Goal: Task Accomplishment & Management: Use online tool/utility

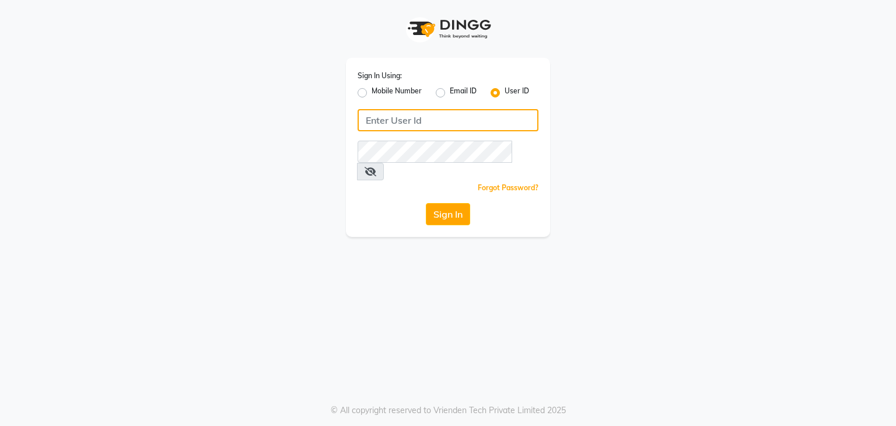
click at [420, 120] on input "Username" at bounding box center [448, 120] width 181 height 22
type input "PH"
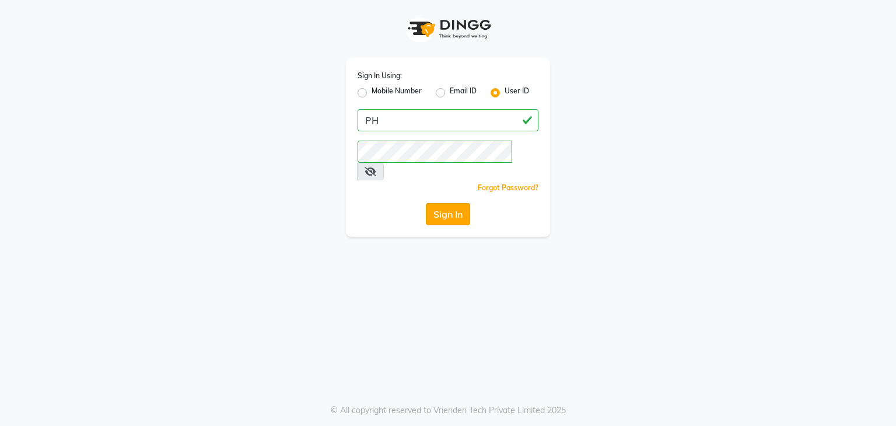
click at [449, 203] on button "Sign In" at bounding box center [448, 214] width 44 height 22
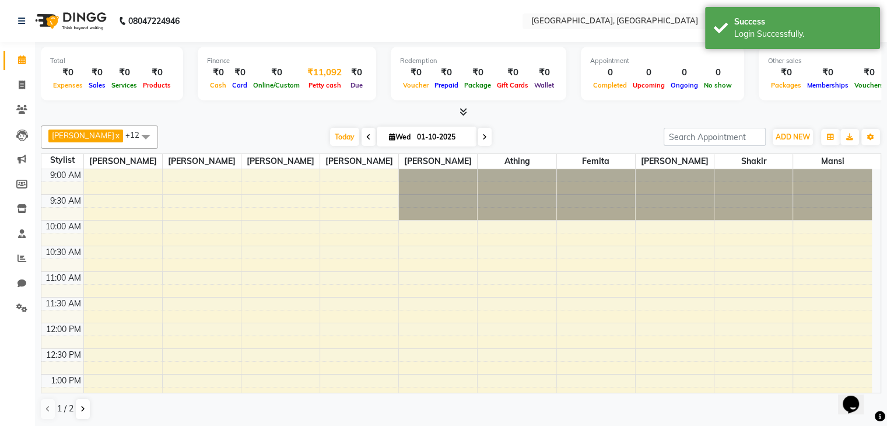
click at [320, 66] on div "₹11,092" at bounding box center [325, 72] width 44 height 13
select select "5717"
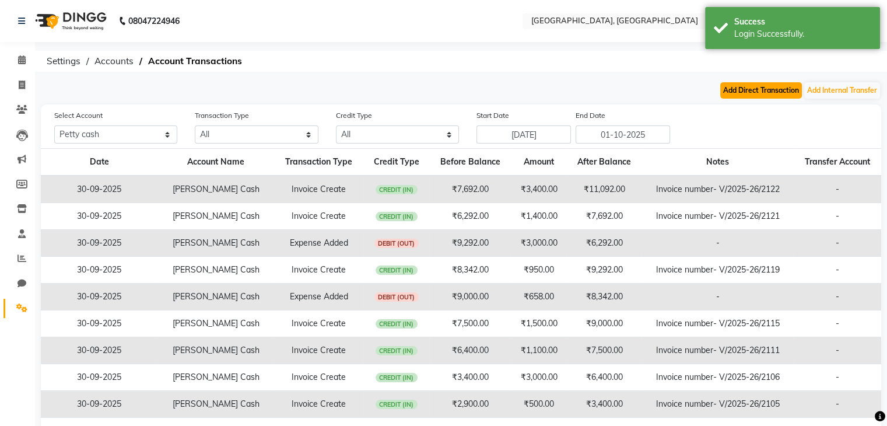
click at [728, 86] on button "Add Direct Transaction" at bounding box center [761, 90] width 82 height 16
select select "direct"
select select "5717"
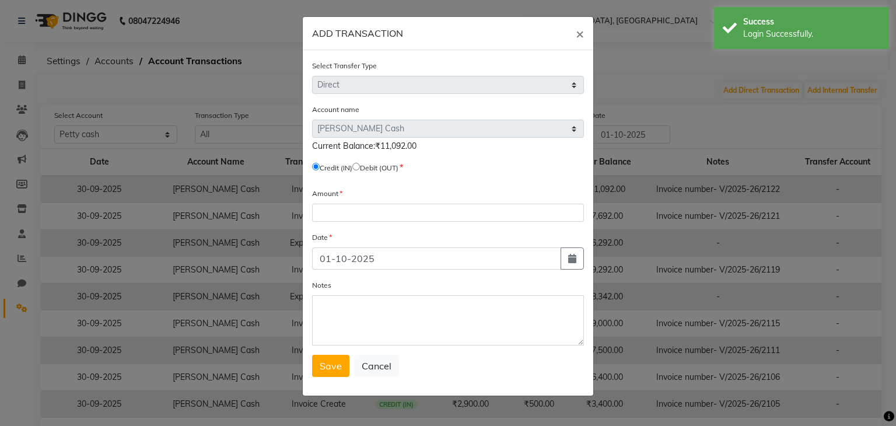
click at [360, 169] on input "radio" at bounding box center [356, 167] width 8 height 8
radio input "true"
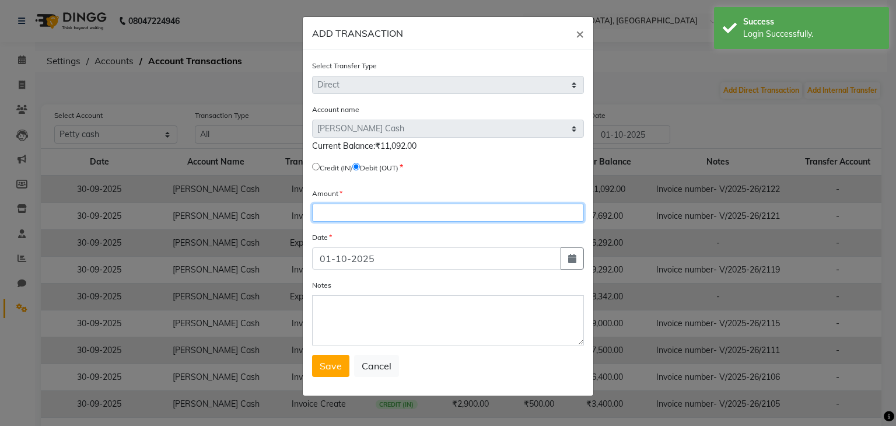
click at [353, 218] on input "number" at bounding box center [448, 213] width 272 height 18
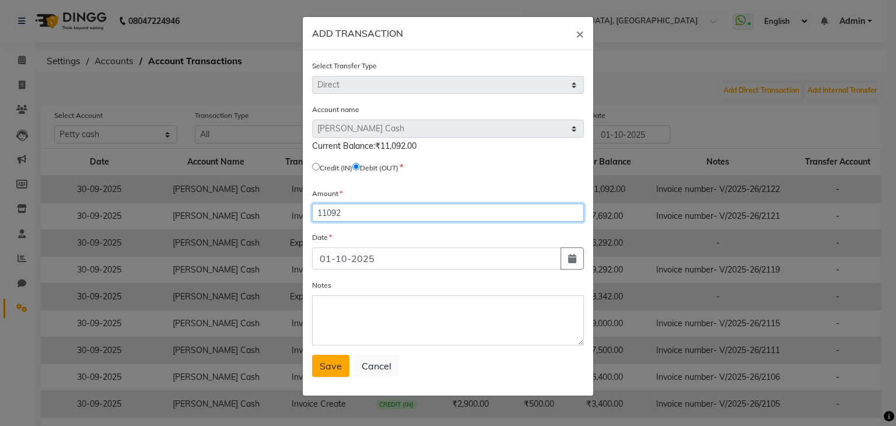
type input "11092"
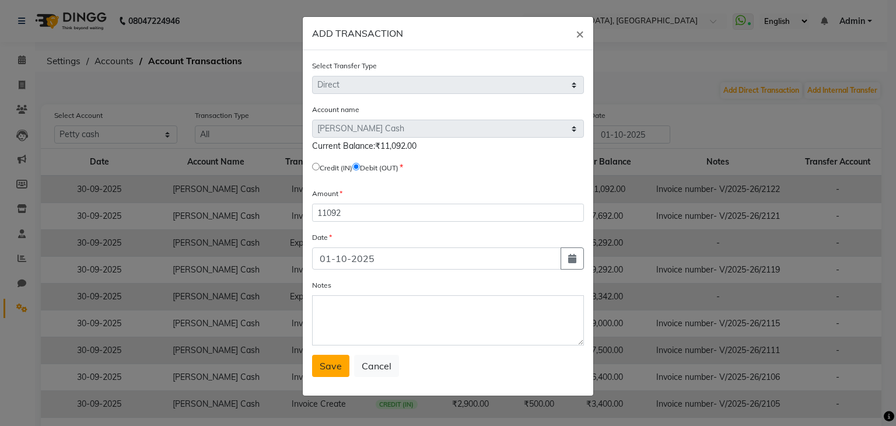
click at [335, 366] on span "Save" at bounding box center [331, 366] width 22 height 12
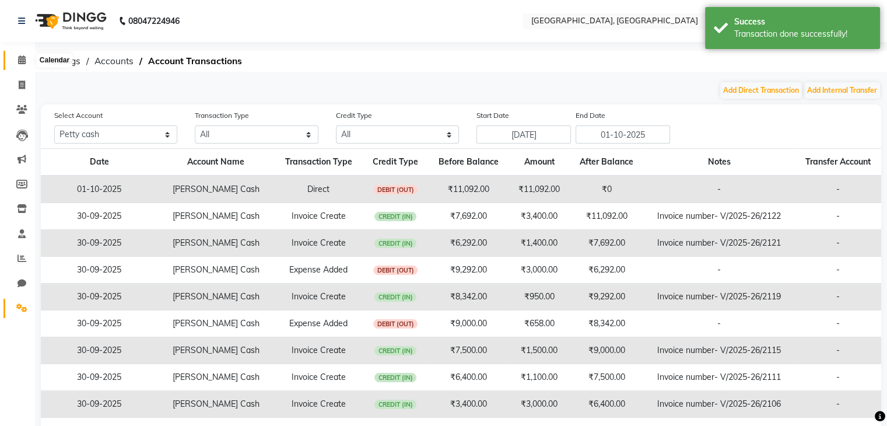
click at [14, 66] on span at bounding box center [22, 60] width 20 height 13
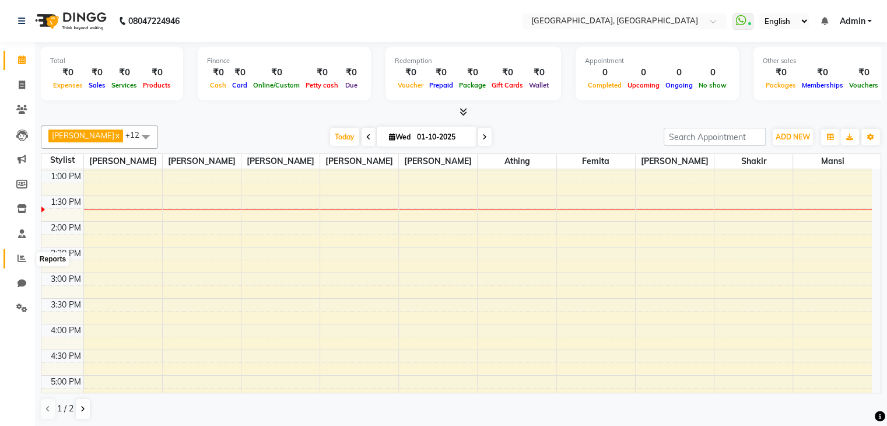
click at [14, 252] on span at bounding box center [22, 258] width 20 height 13
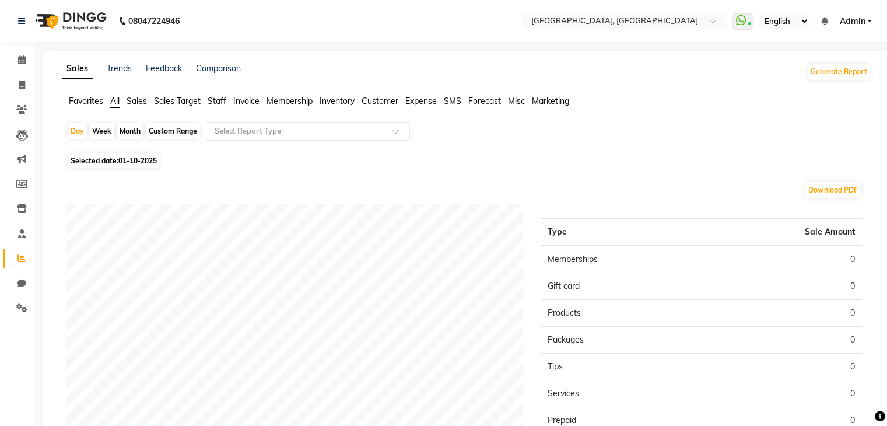
click at [128, 124] on div "Month" at bounding box center [130, 131] width 27 height 16
select select "10"
select select "2025"
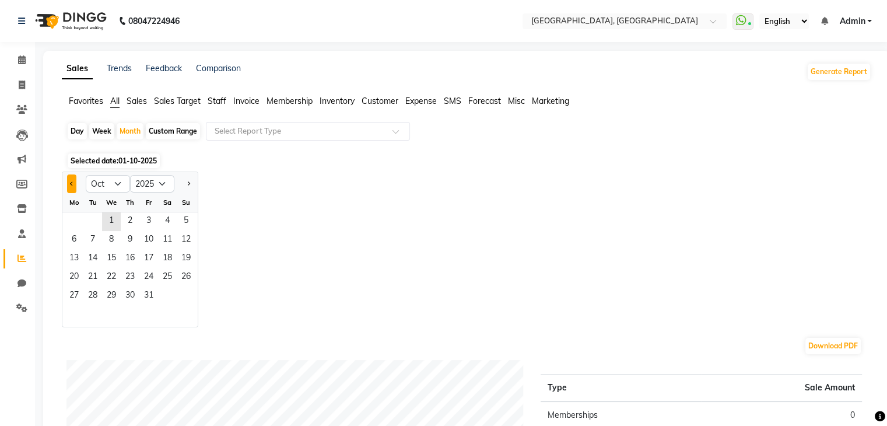
click at [70, 183] on span "Previous month" at bounding box center [72, 183] width 4 height 4
select select "9"
click at [86, 303] on span "30" at bounding box center [92, 296] width 19 height 19
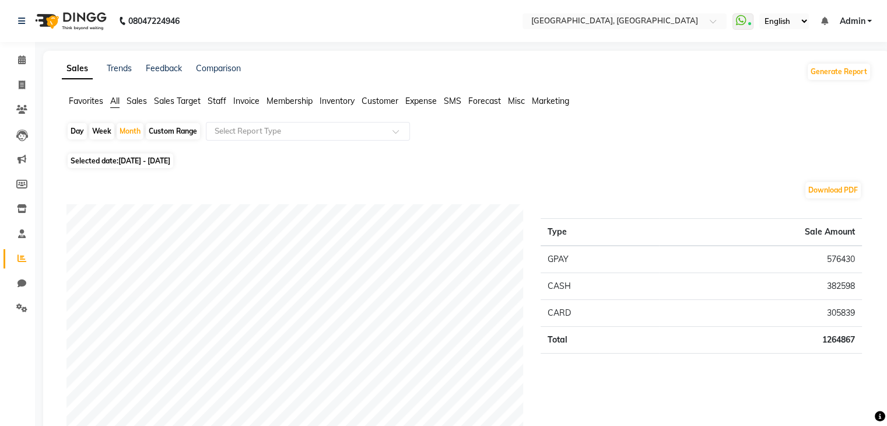
click at [71, 131] on div "Day" at bounding box center [77, 131] width 19 height 16
select select "9"
select select "2025"
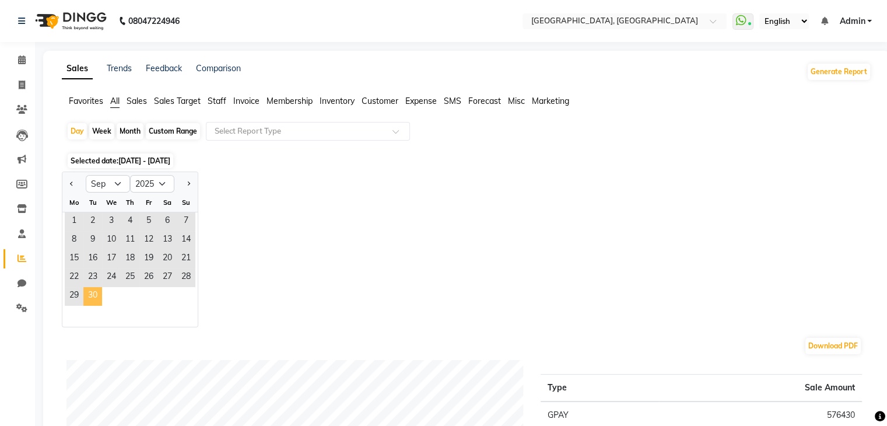
click at [98, 291] on span "30" at bounding box center [92, 296] width 19 height 19
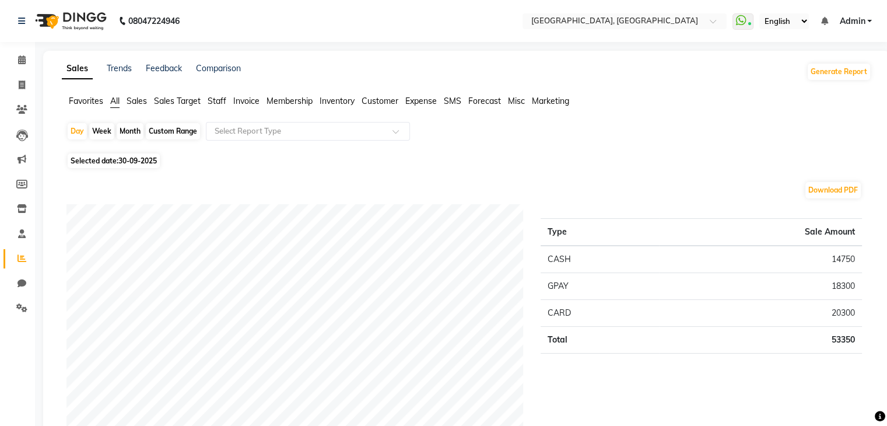
click at [213, 97] on span "Staff" at bounding box center [217, 101] width 19 height 10
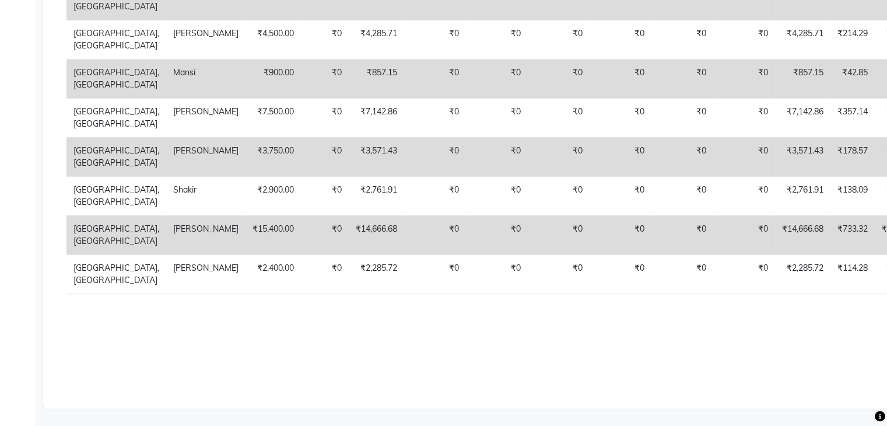
scroll to position [828, 0]
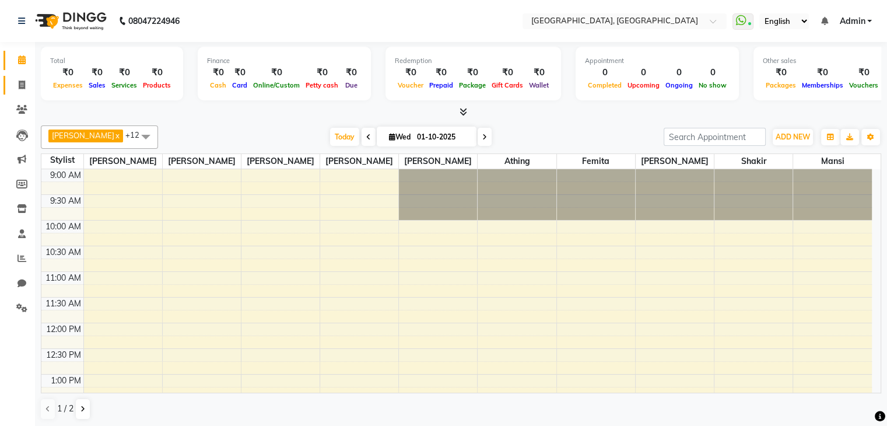
click at [19, 94] on link "Invoice" at bounding box center [17, 85] width 28 height 19
select select "6682"
select select "service"
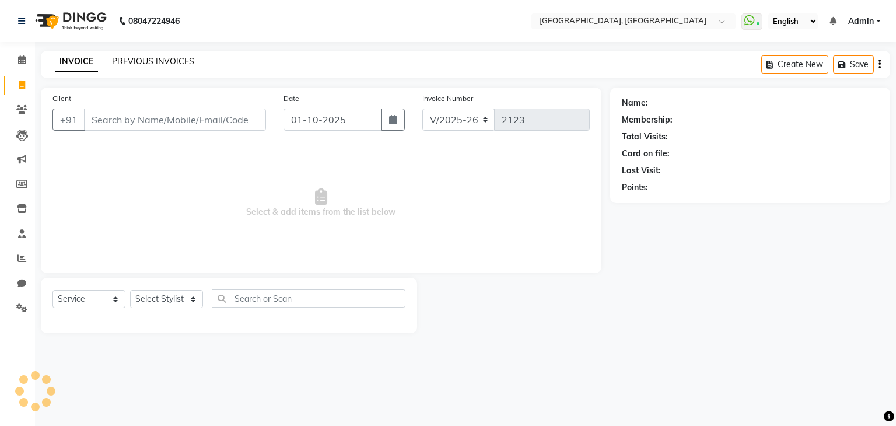
click at [132, 66] on link "PREVIOUS INVOICES" at bounding box center [153, 61] width 82 height 10
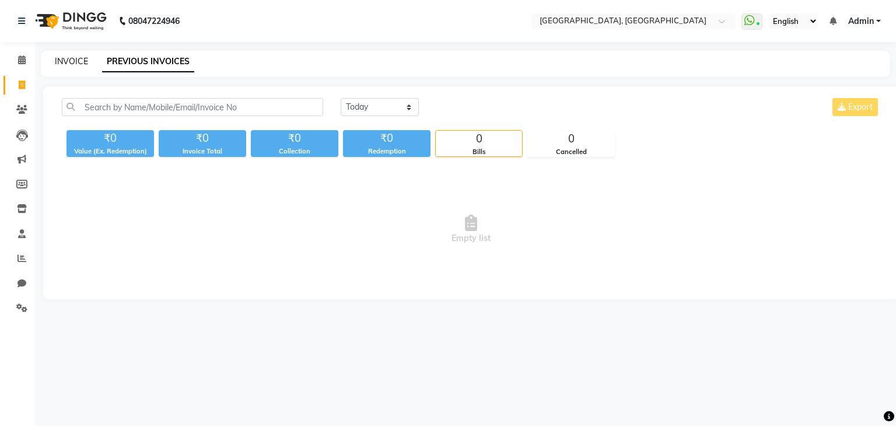
click at [82, 59] on link "INVOICE" at bounding box center [71, 61] width 33 height 10
select select "6682"
select select "service"
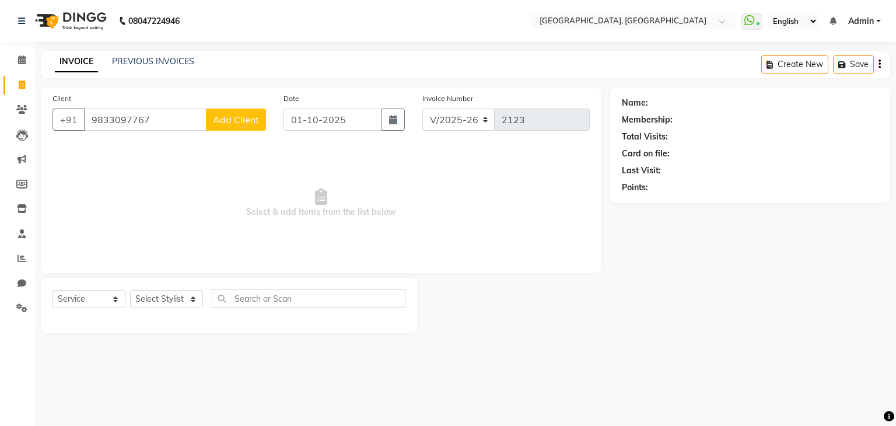
type input "9833097767"
click at [236, 128] on button "Add Client" at bounding box center [236, 119] width 60 height 22
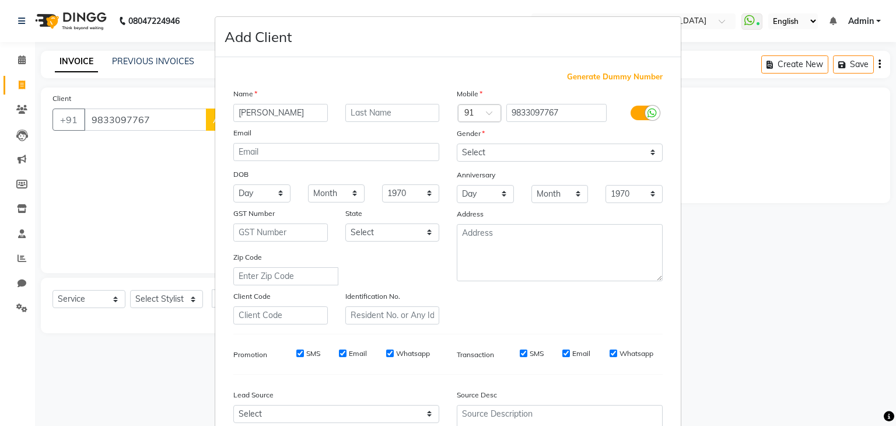
type input "Aftab"
click at [393, 111] on input "text" at bounding box center [392, 113] width 94 height 18
type input "SH"
click at [539, 150] on select "Select Male Female Other Prefer Not To Say" at bounding box center [560, 152] width 206 height 18
select select "male"
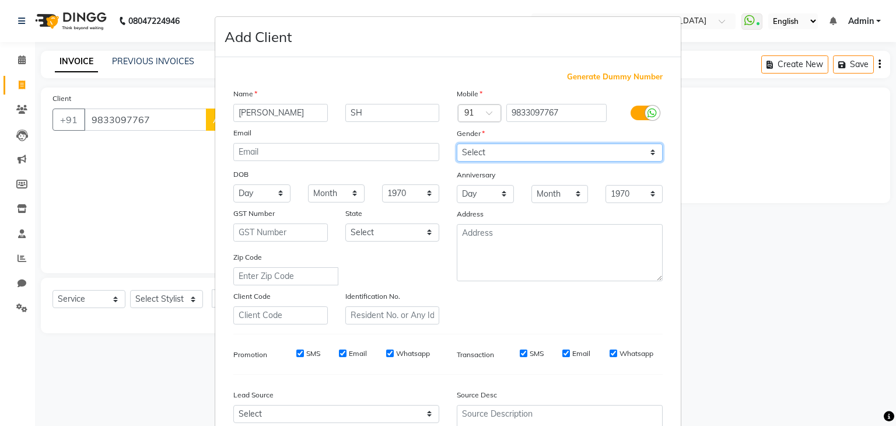
click at [457, 144] on select "Select Male Female Other Prefer Not To Say" at bounding box center [560, 152] width 206 height 18
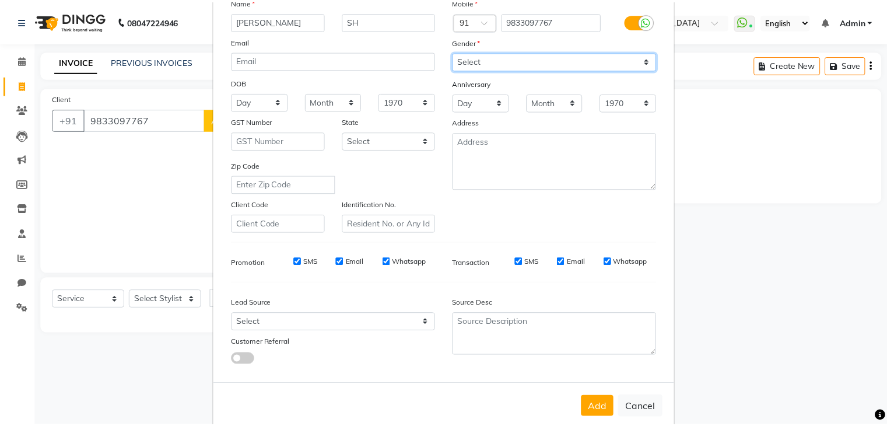
scroll to position [118, 0]
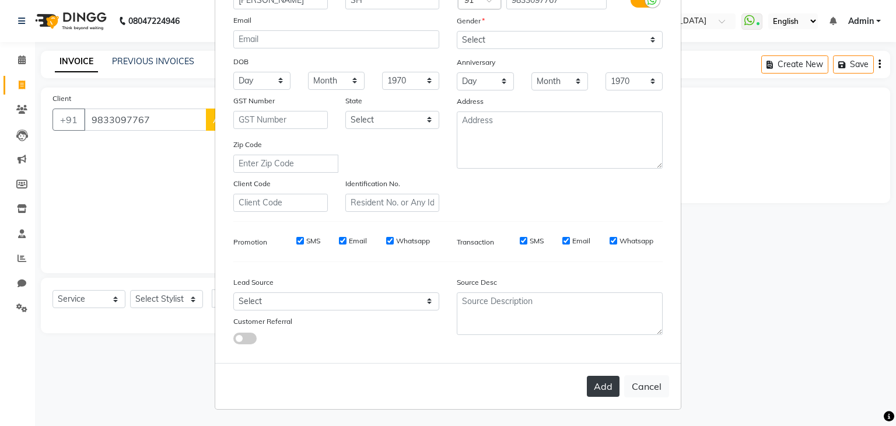
click at [600, 380] on button "Add" at bounding box center [603, 386] width 33 height 21
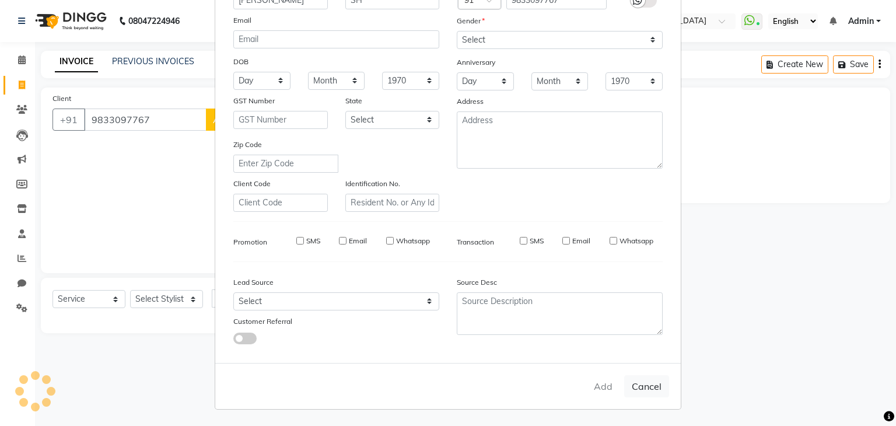
select select
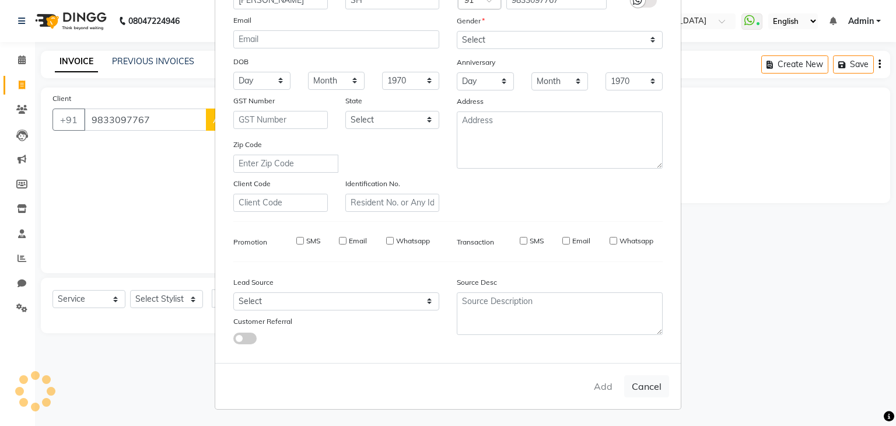
select select
checkbox input "false"
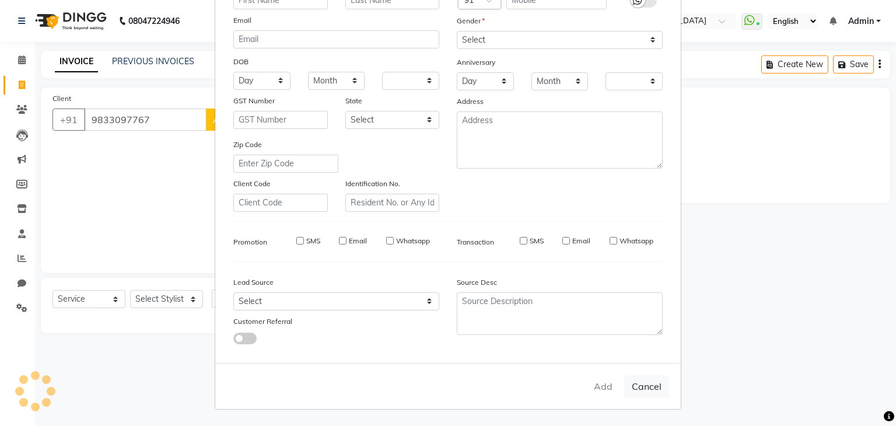
checkbox input "false"
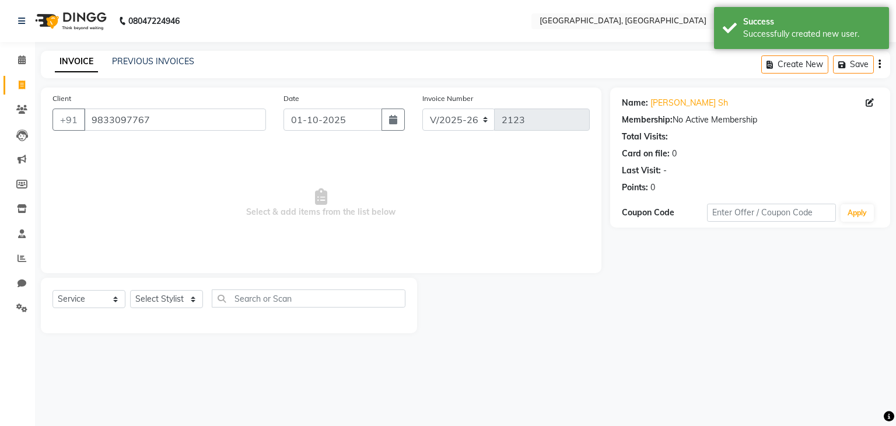
click at [176, 316] on div "Select Service Product Membership Package Voucher Prepaid Gift Card Select Styl…" at bounding box center [228, 302] width 353 height 27
click at [182, 300] on select "Select Stylist Aarti paswan Ankit Arjun Athing Femita [PERSON_NAME] [PERSON_NAM…" at bounding box center [166, 299] width 73 height 18
select select "75783"
click at [130, 290] on select "Select Stylist Aarti paswan Ankit Arjun Athing Femita [PERSON_NAME] [PERSON_NAM…" at bounding box center [166, 299] width 73 height 18
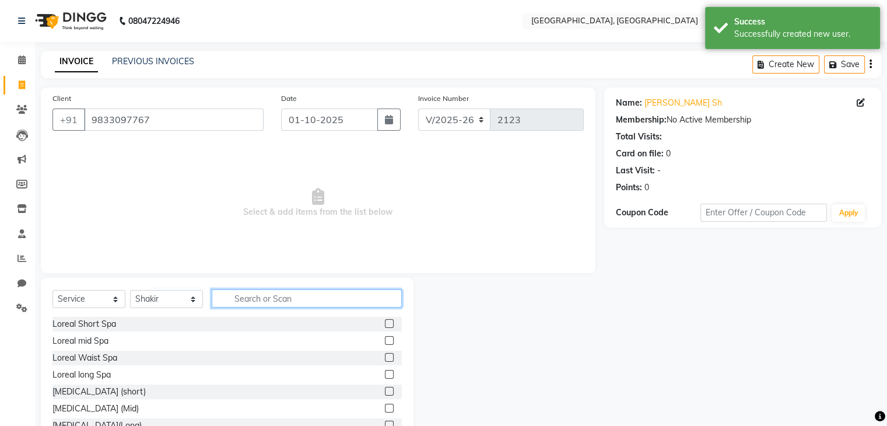
click at [251, 296] on input "text" at bounding box center [307, 298] width 190 height 18
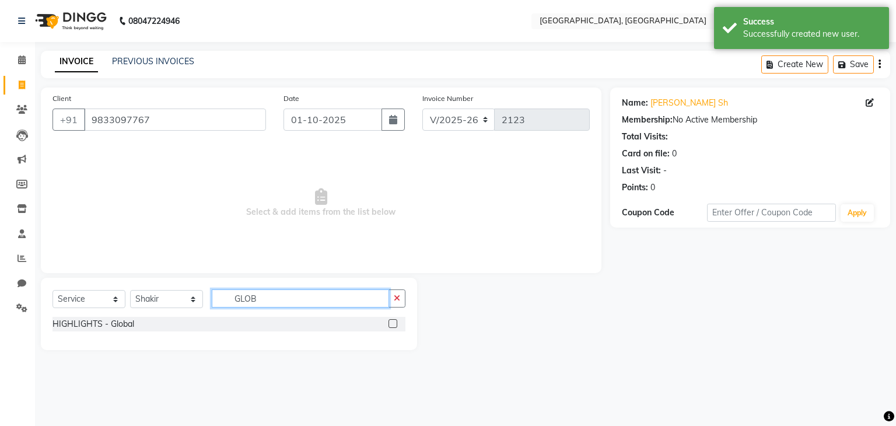
type input "GLOB"
click at [391, 334] on div "HIGHLIGHTS - Global" at bounding box center [228, 328] width 353 height 22
click at [394, 324] on label at bounding box center [392, 323] width 9 height 9
click at [394, 324] on input "checkbox" at bounding box center [392, 324] width 8 height 8
checkbox input "true"
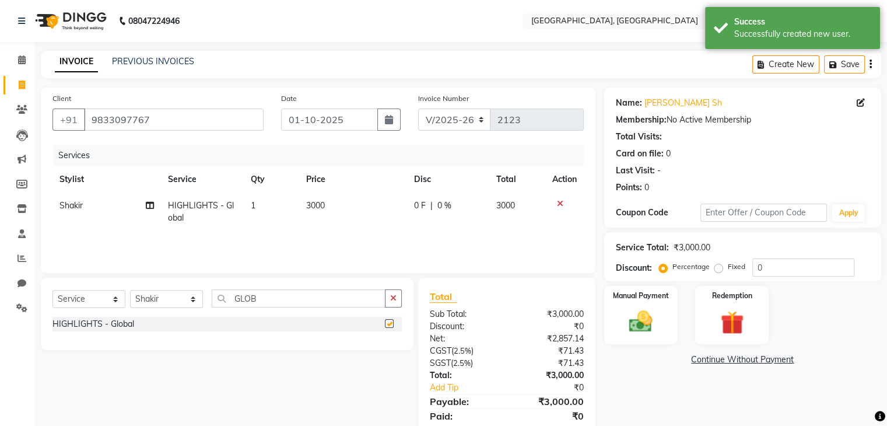
click at [366, 218] on td "3000" at bounding box center [353, 211] width 108 height 38
select select "75783"
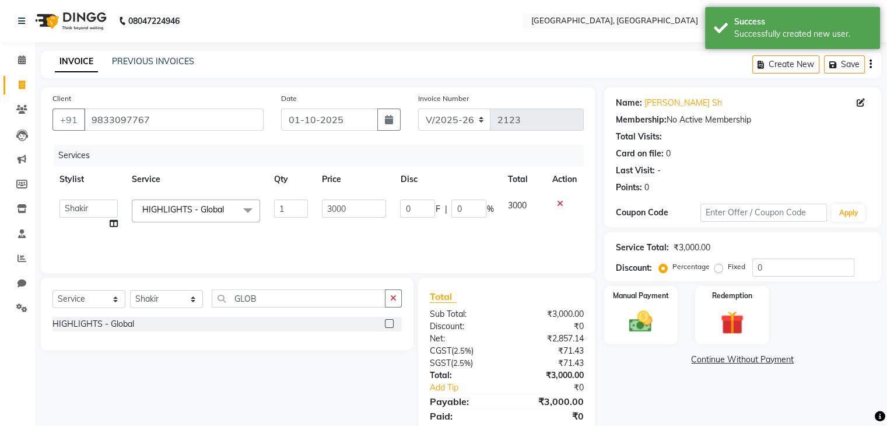
checkbox input "false"
click at [364, 211] on input "3000" at bounding box center [354, 208] width 64 height 18
type input "3"
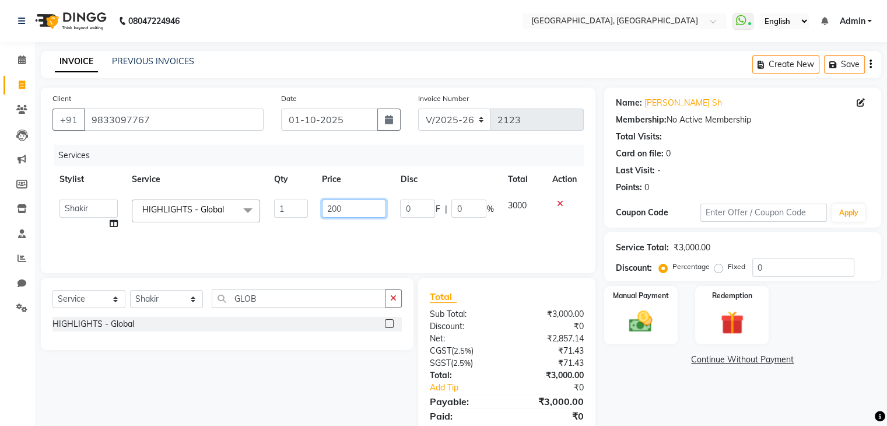
type input "2000"
click at [396, 278] on div "Select Service Product Membership Package Voucher Prepaid Gift Card Select Styl…" at bounding box center [227, 314] width 373 height 72
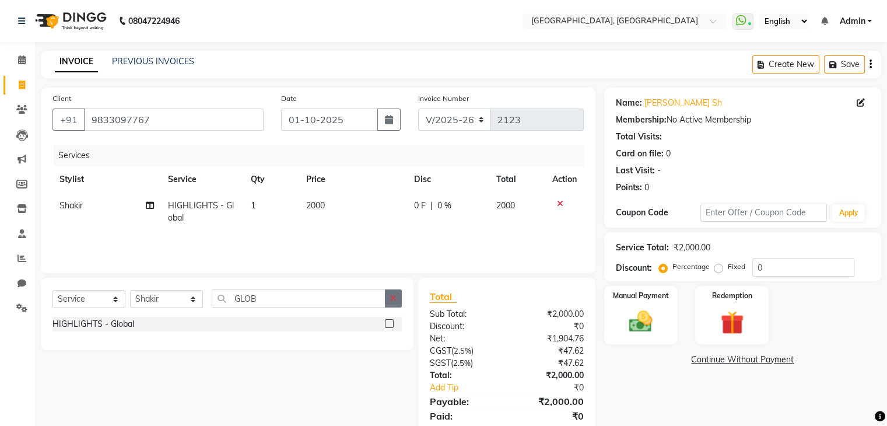
click at [388, 297] on button "button" at bounding box center [393, 298] width 17 height 18
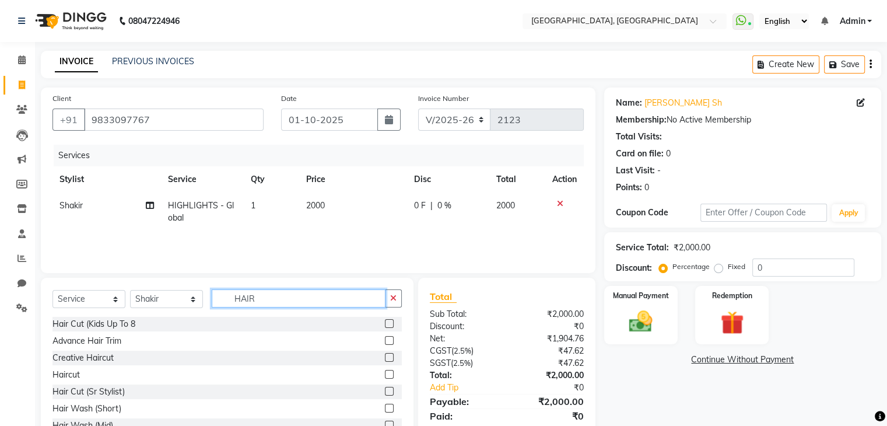
scroll to position [42, 0]
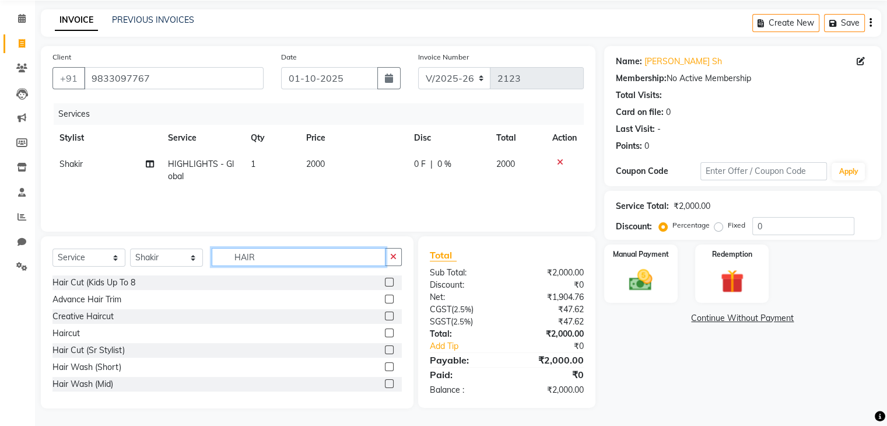
type input "HAIR"
click at [395, 257] on icon "button" at bounding box center [393, 257] width 6 height 8
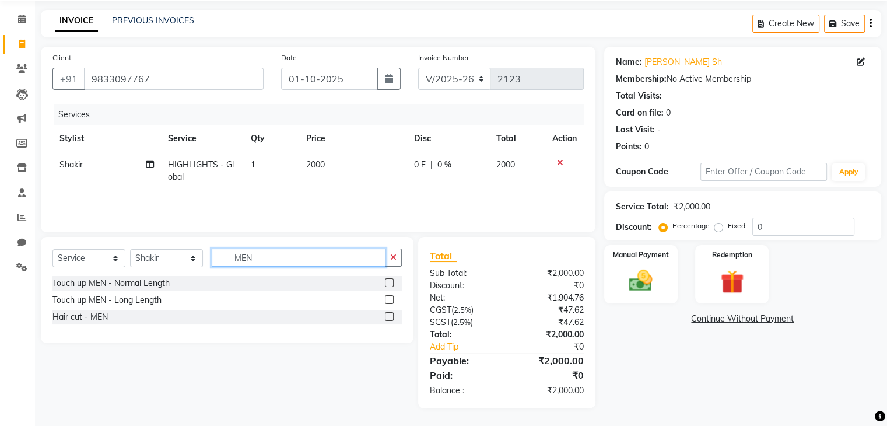
type input "MEN"
click at [387, 315] on label at bounding box center [389, 316] width 9 height 9
click at [387, 315] on input "checkbox" at bounding box center [389, 317] width 8 height 8
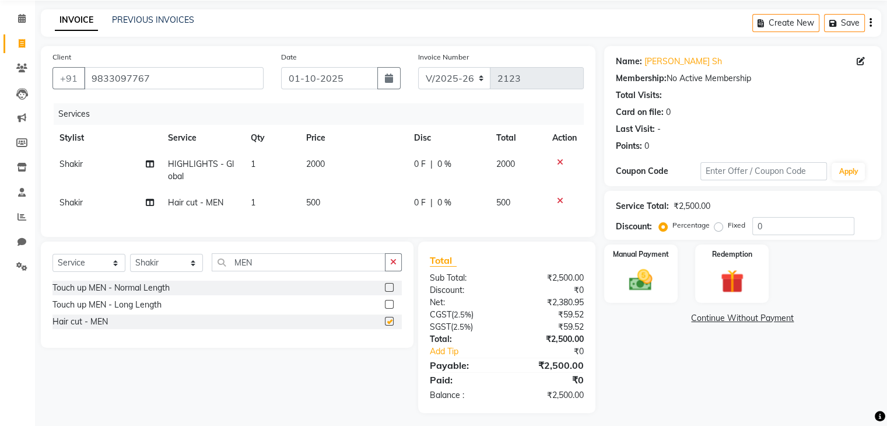
checkbox input "false"
click at [315, 201] on span "500" at bounding box center [313, 202] width 14 height 10
select select "75783"
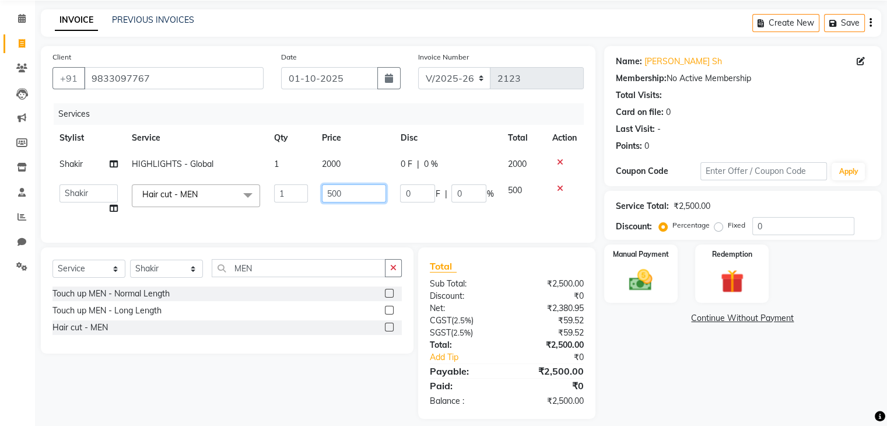
click at [330, 194] on input "500" at bounding box center [354, 193] width 64 height 18
type input "700"
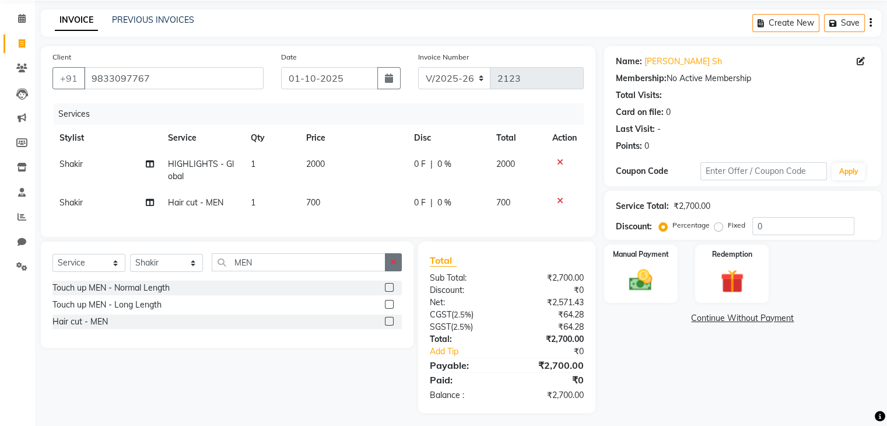
click at [393, 266] on icon "button" at bounding box center [393, 262] width 6 height 8
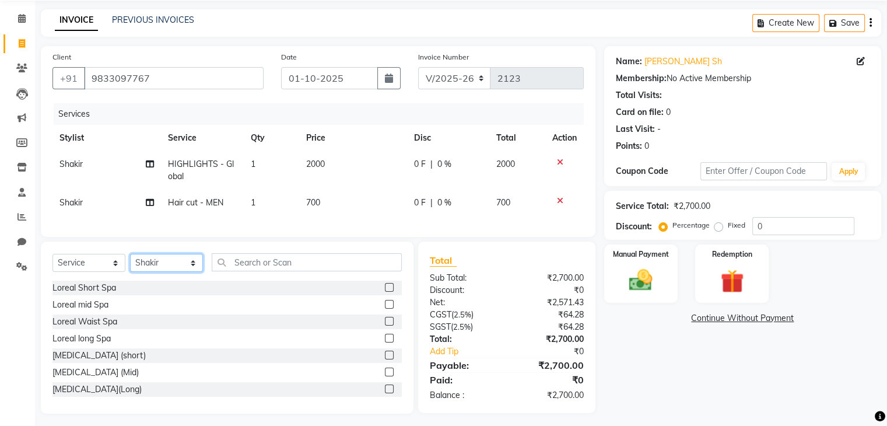
click at [161, 270] on select "Select Stylist Aarti paswan Ankit Arjun Athing Femita Junu Mansi Mustafa Noor k…" at bounding box center [166, 263] width 73 height 18
select select "75784"
click at [130, 263] on select "Select Stylist Aarti paswan Ankit Arjun Athing Femita Junu Mansi Mustafa Noor k…" at bounding box center [166, 263] width 73 height 18
click at [317, 269] on input "text" at bounding box center [307, 262] width 190 height 18
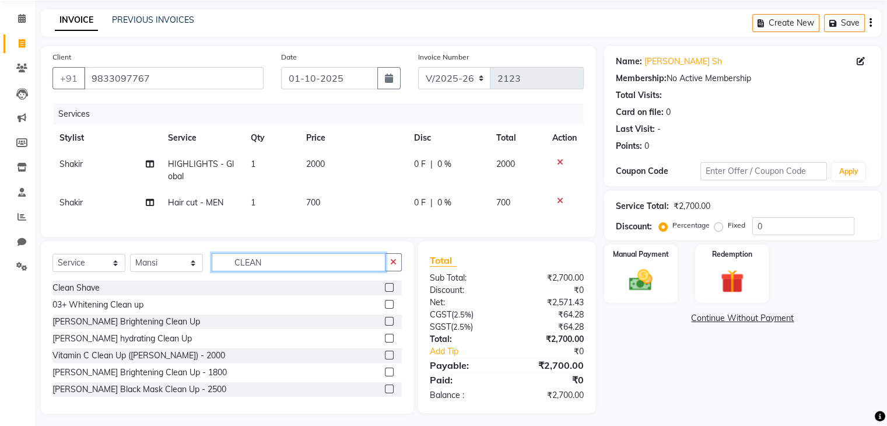
type input "CLEAN"
click at [385, 309] on label at bounding box center [389, 304] width 9 height 9
click at [385, 309] on input "checkbox" at bounding box center [389, 305] width 8 height 8
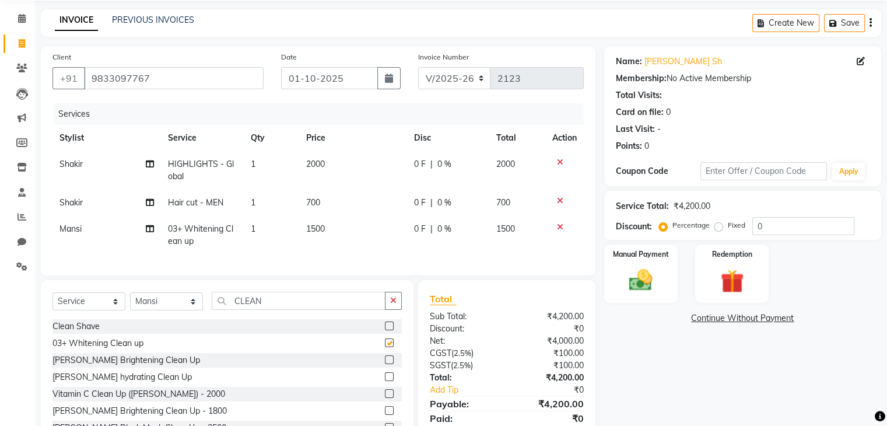
checkbox input "false"
click at [646, 281] on img at bounding box center [640, 281] width 39 height 28
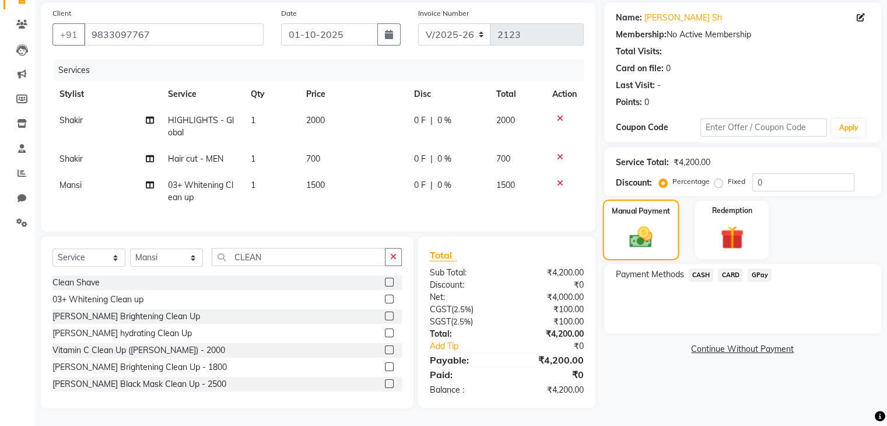
scroll to position [94, 0]
click at [755, 268] on span "GPay" at bounding box center [760, 274] width 24 height 13
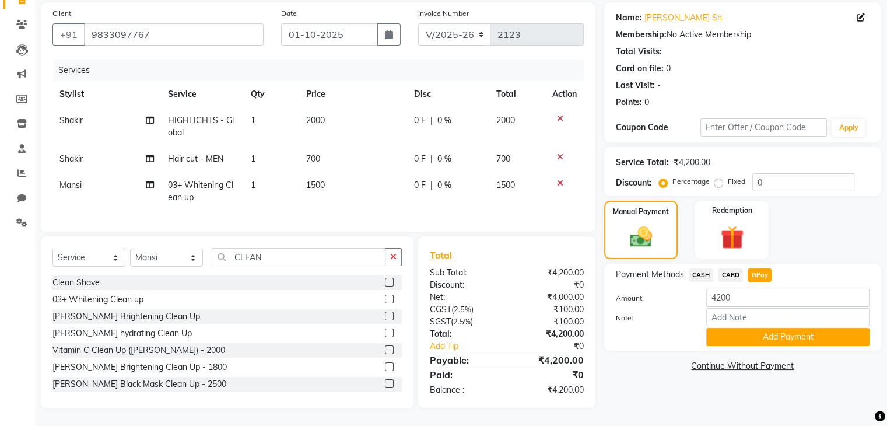
click at [762, 345] on div "Name: Aftab Sh Membership: No Active Membership Total Visits: Card on file: 0 L…" at bounding box center [747, 205] width 286 height 406
click at [795, 360] on link "Continue Without Payment" at bounding box center [743, 366] width 272 height 12
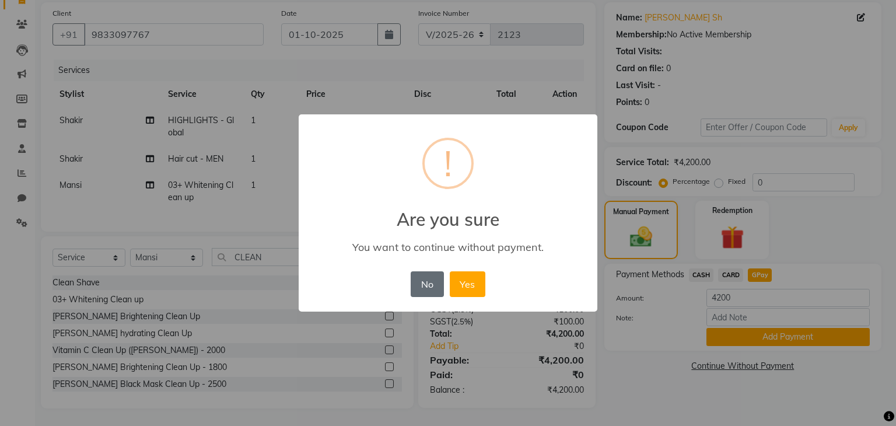
click at [413, 292] on button "No" at bounding box center [427, 284] width 33 height 26
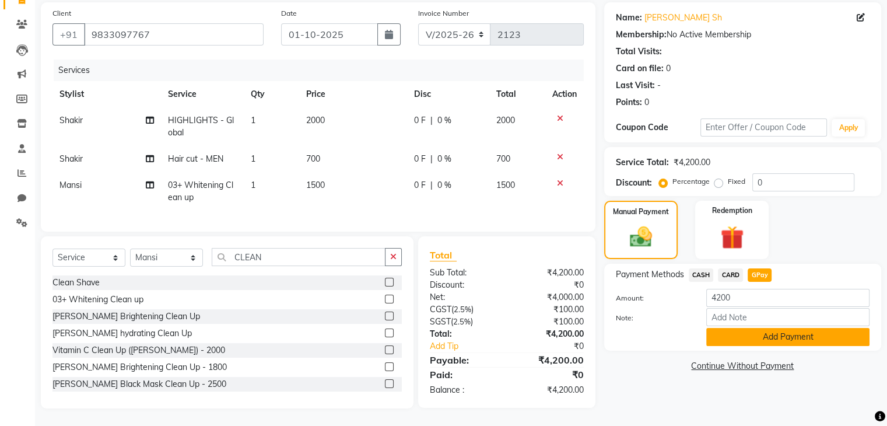
click at [762, 328] on button "Add Payment" at bounding box center [787, 337] width 163 height 18
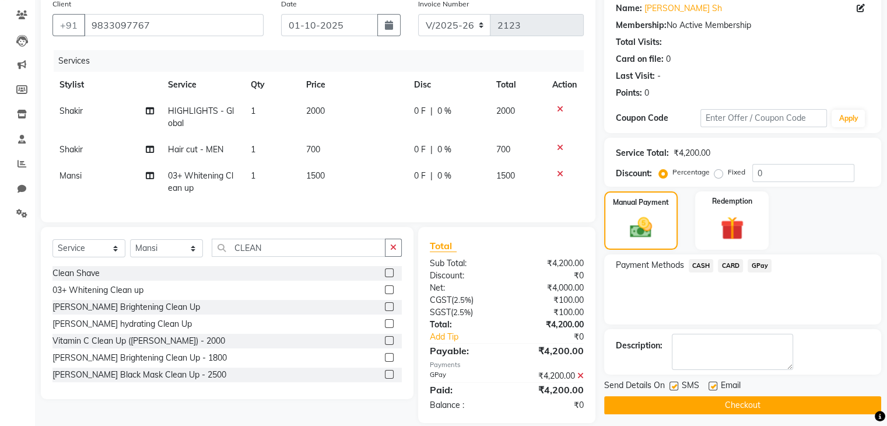
scroll to position [118, 0]
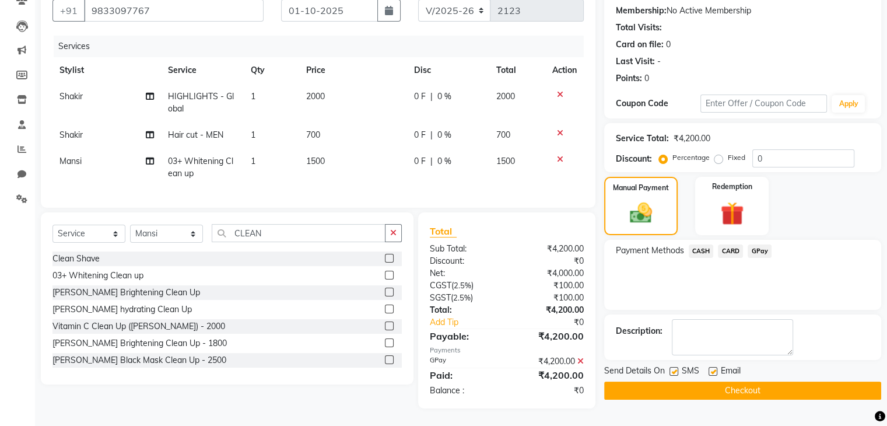
click at [781, 381] on button "Checkout" at bounding box center [742, 390] width 277 height 18
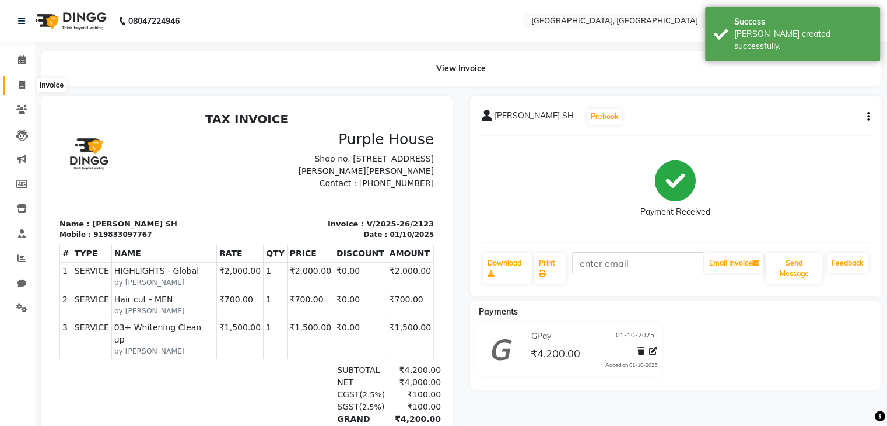
click at [19, 85] on icon at bounding box center [22, 84] width 6 height 9
select select "6682"
select select "service"
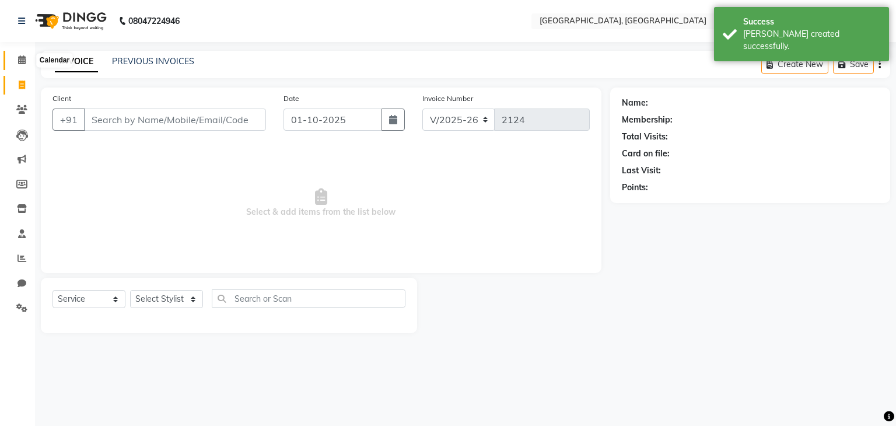
click at [12, 63] on span at bounding box center [22, 60] width 20 height 13
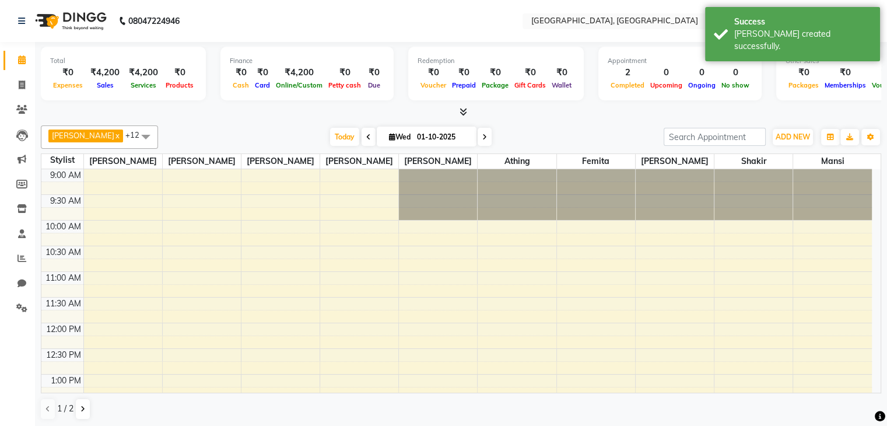
click at [6, 96] on li "Invoice" at bounding box center [17, 85] width 35 height 25
click at [8, 86] on link "Invoice" at bounding box center [17, 85] width 28 height 19
select select "6682"
select select "service"
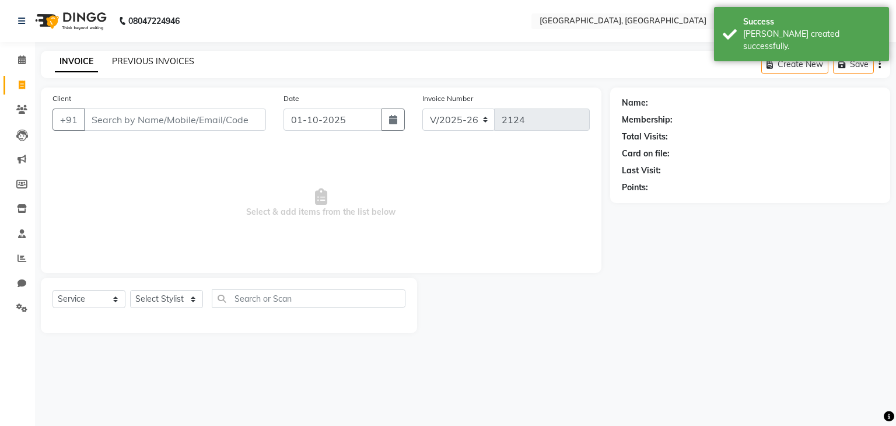
click at [176, 66] on link "PREVIOUS INVOICES" at bounding box center [153, 61] width 82 height 10
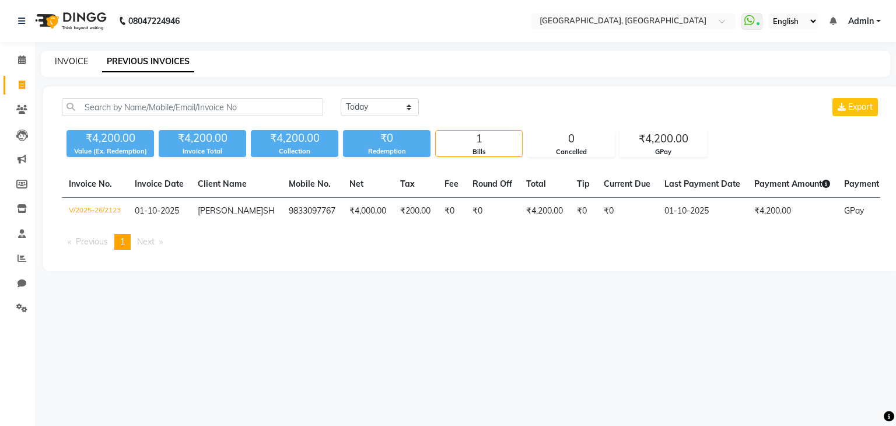
click at [72, 59] on link "INVOICE" at bounding box center [71, 61] width 33 height 10
select select "6682"
select select "service"
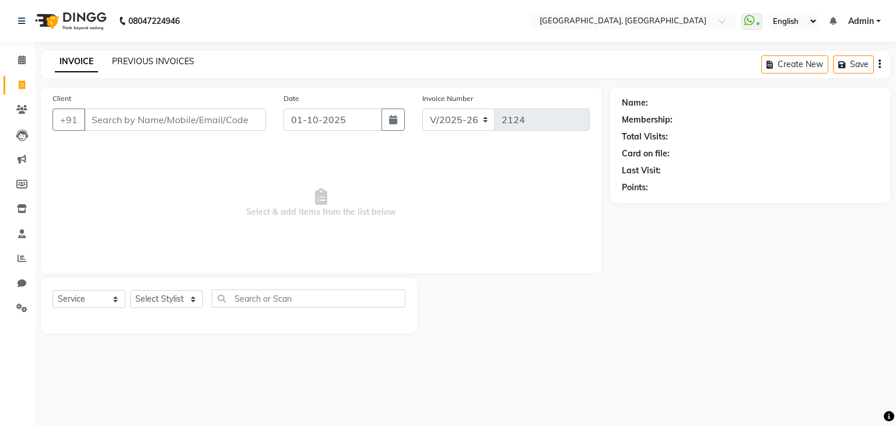
click at [118, 57] on link "PREVIOUS INVOICES" at bounding box center [153, 61] width 82 height 10
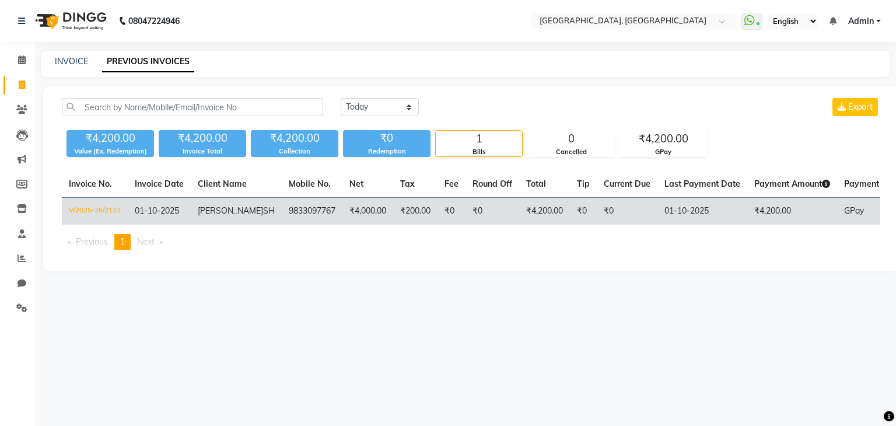
click at [301, 216] on td "9833097767" at bounding box center [312, 211] width 61 height 27
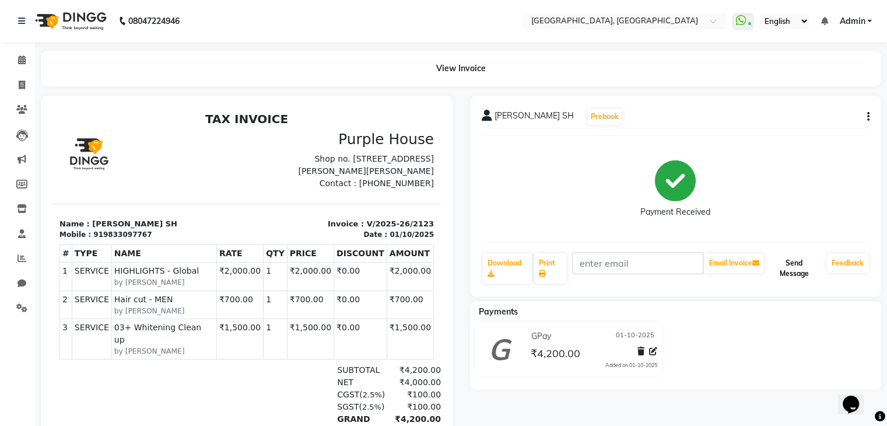
click at [800, 274] on button "Send Message" at bounding box center [794, 268] width 57 height 30
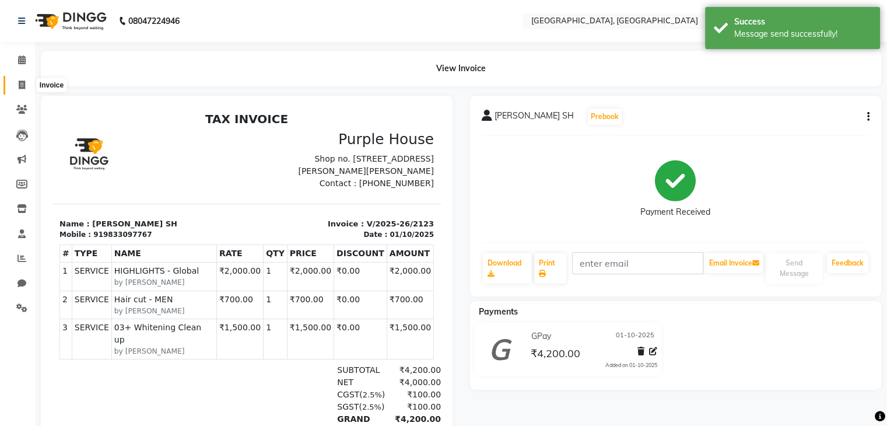
click at [14, 87] on span at bounding box center [22, 85] width 20 height 13
select select "6682"
select select "service"
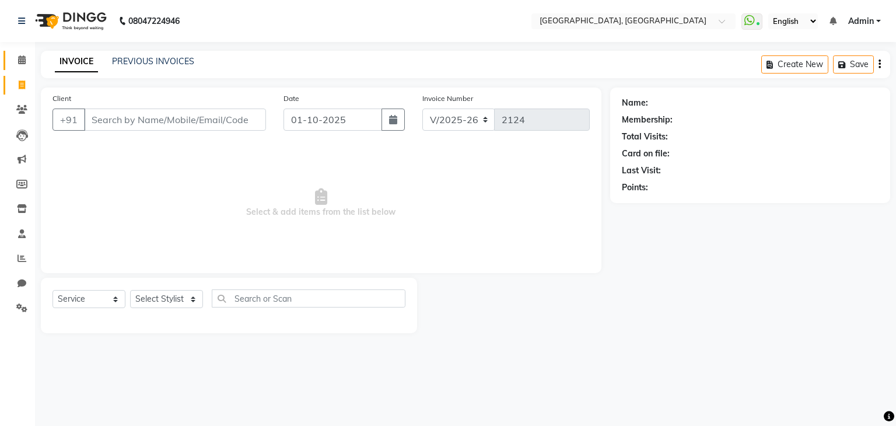
click at [9, 61] on link "Calendar" at bounding box center [17, 60] width 28 height 19
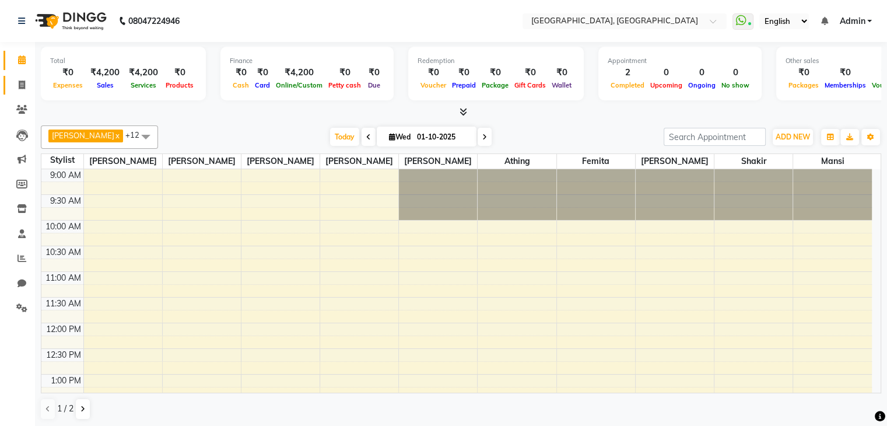
click at [20, 92] on link "Invoice" at bounding box center [17, 85] width 28 height 19
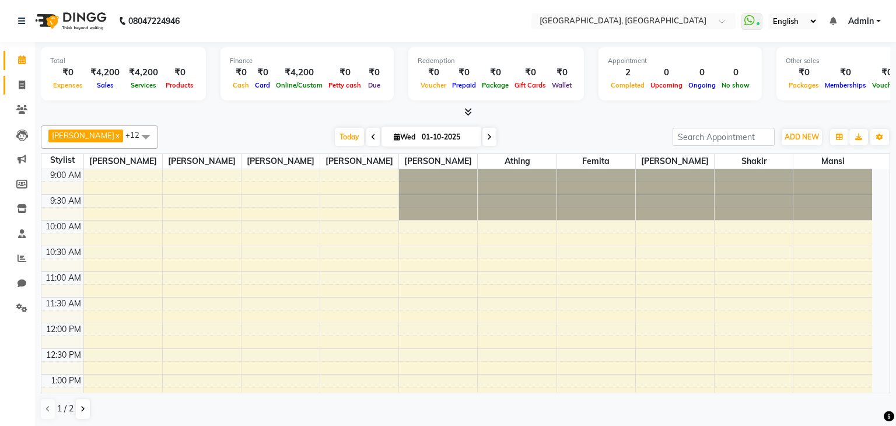
select select "6682"
select select "service"
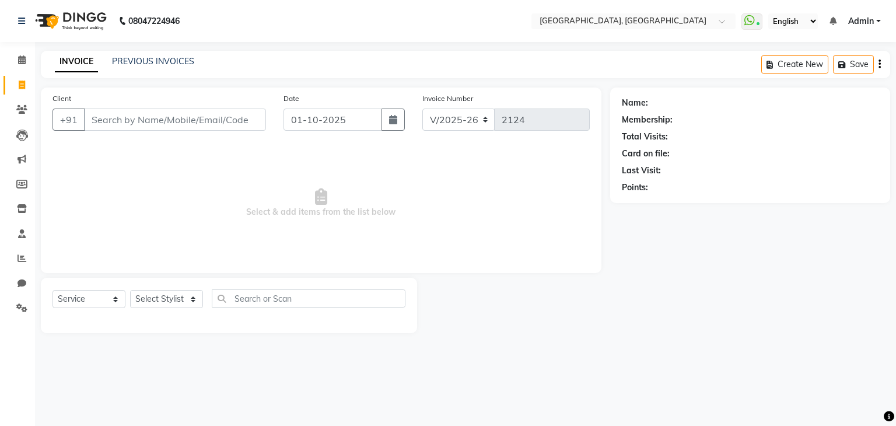
click at [499, 246] on span "Select & add items from the list below" at bounding box center [320, 203] width 537 height 117
click at [238, 128] on input "Client" at bounding box center [175, 119] width 182 height 22
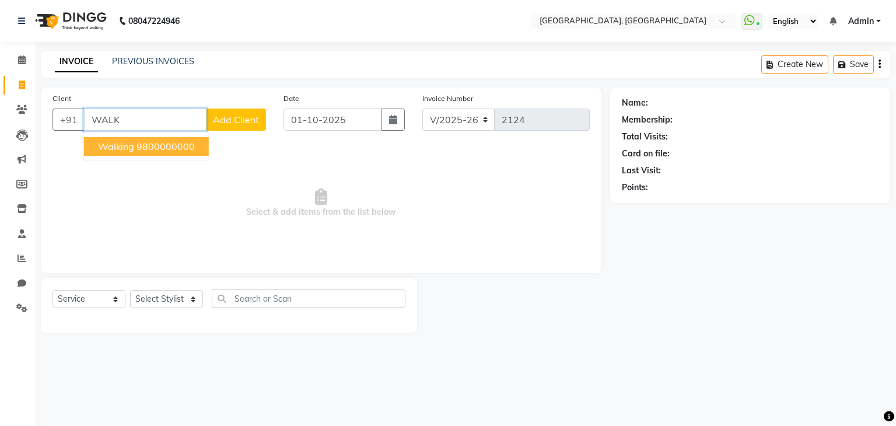
click at [174, 154] on button "walking 9800000000" at bounding box center [146, 146] width 125 height 19
type input "9800000000"
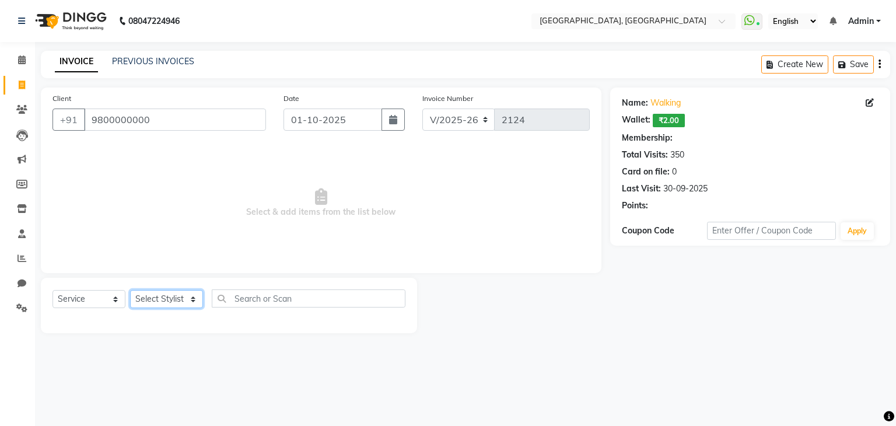
click at [160, 293] on select "Select Stylist Aarti paswan Ankit Arjun Athing Femita Junu Mansi Mustafa Noor k…" at bounding box center [166, 299] width 73 height 18
select select "75783"
click at [130, 290] on select "Select Stylist Aarti paswan Ankit Arjun Athing Femita Junu Mansi Mustafa Noor k…" at bounding box center [166, 299] width 73 height 18
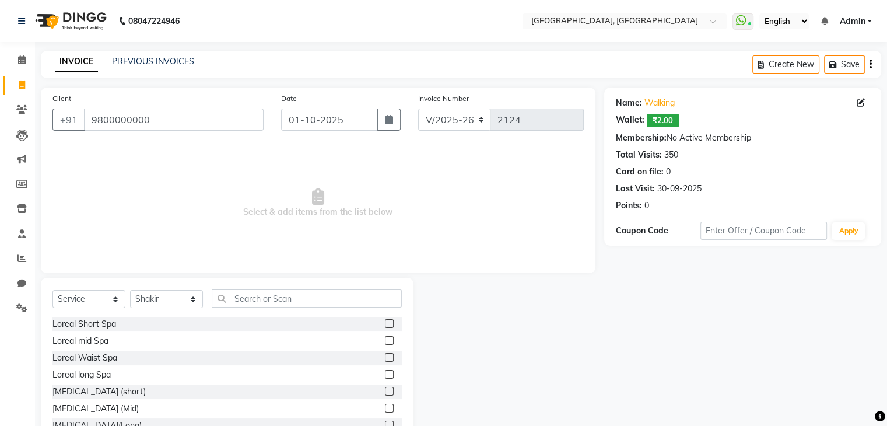
click at [226, 276] on div "Client +91 9800000000 Date 01-10-2025 Invoice Number V/2025 V/2025-26 2124 Sele…" at bounding box center [318, 268] width 572 height 362
click at [335, 294] on input "text" at bounding box center [307, 298] width 190 height 18
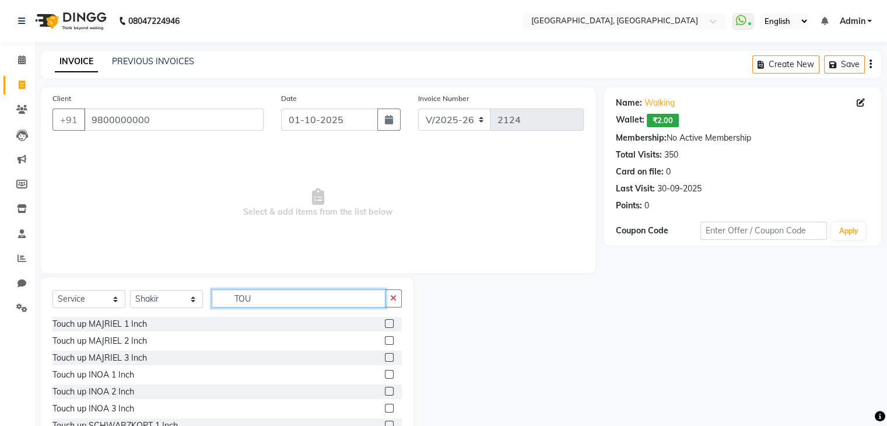
type input "TOU"
click at [385, 324] on label at bounding box center [389, 323] width 9 height 9
click at [385, 324] on input "checkbox" at bounding box center [389, 324] width 8 height 8
checkbox input "true"
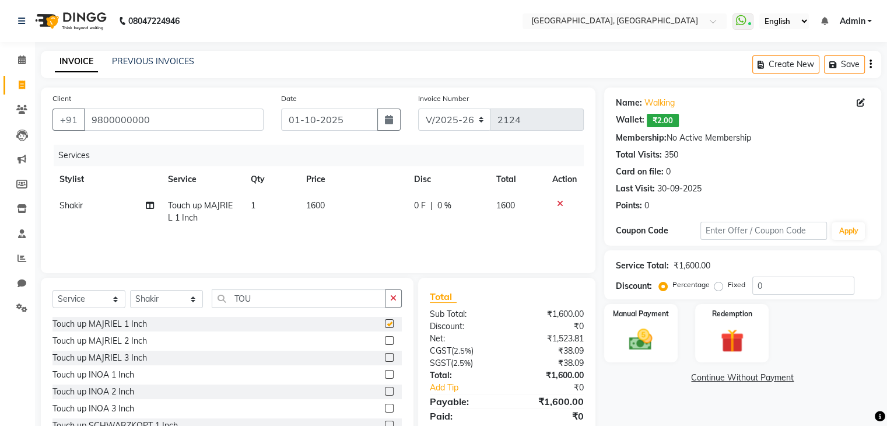
click at [341, 220] on td "1600" at bounding box center [353, 211] width 108 height 38
select select "75783"
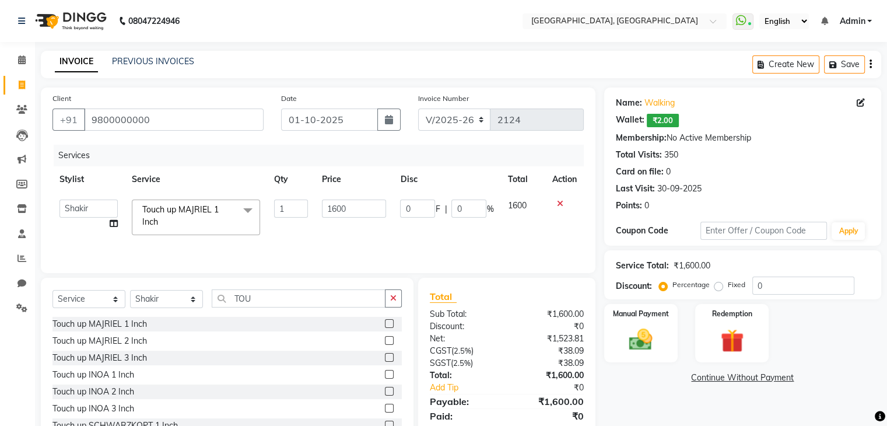
checkbox input "false"
click at [339, 210] on input "1600" at bounding box center [354, 208] width 64 height 18
type input "1200"
click at [388, 124] on icon "button" at bounding box center [389, 119] width 8 height 9
select select "10"
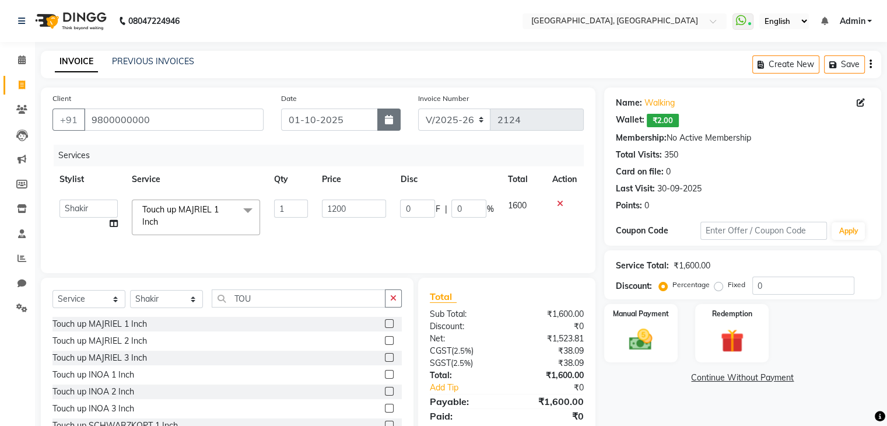
select select "2025"
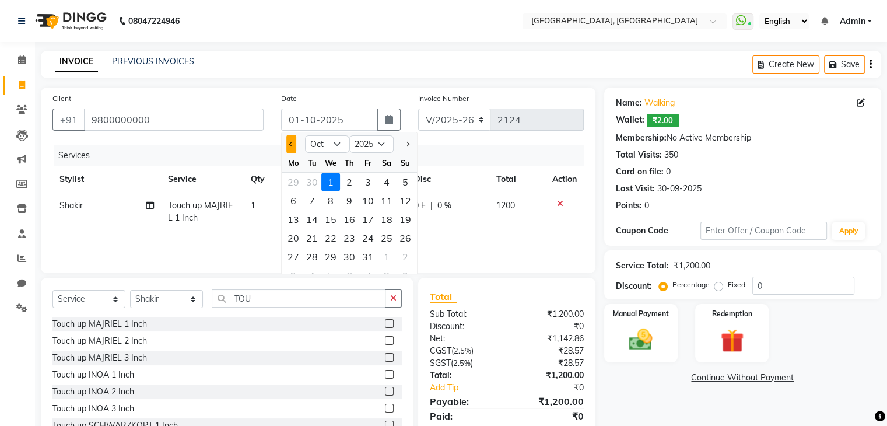
click at [292, 144] on span "Previous month" at bounding box center [291, 144] width 5 height 5
select select "9"
click at [304, 252] on div "30" at bounding box center [312, 256] width 19 height 19
type input "30-09-2025"
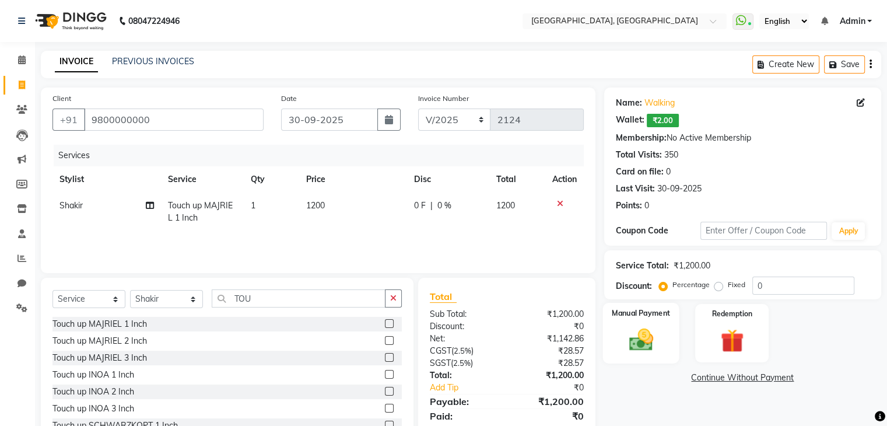
click at [663, 339] on div "Manual Payment" at bounding box center [640, 333] width 76 height 60
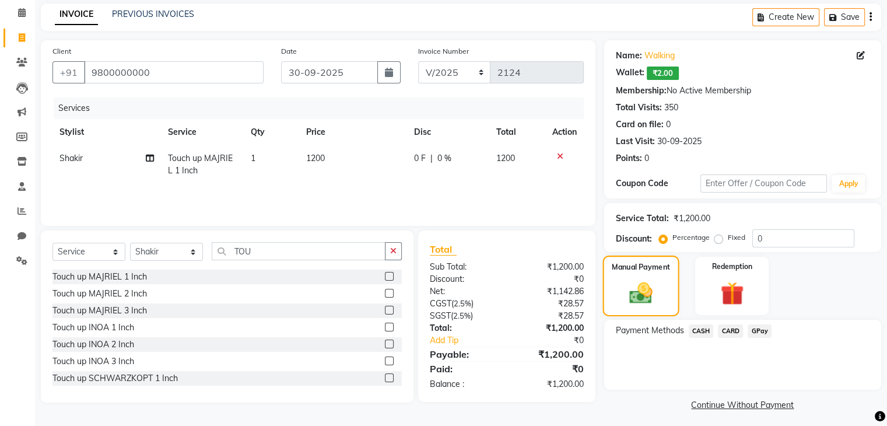
scroll to position [52, 0]
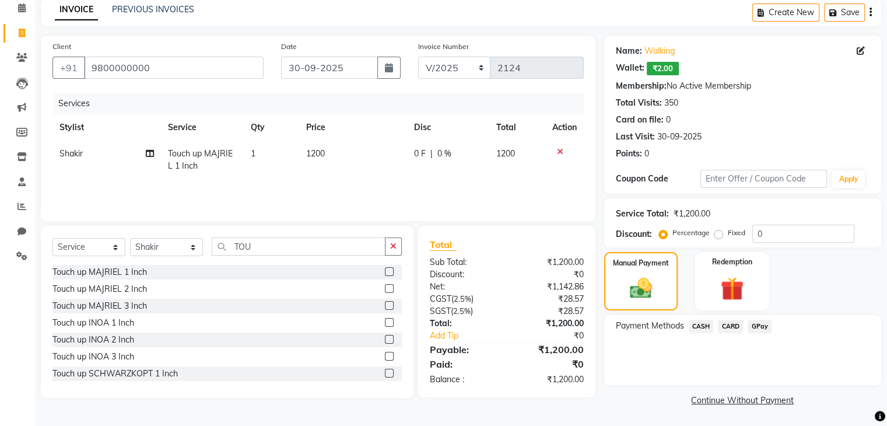
click at [700, 329] on span "CASH" at bounding box center [701, 326] width 25 height 13
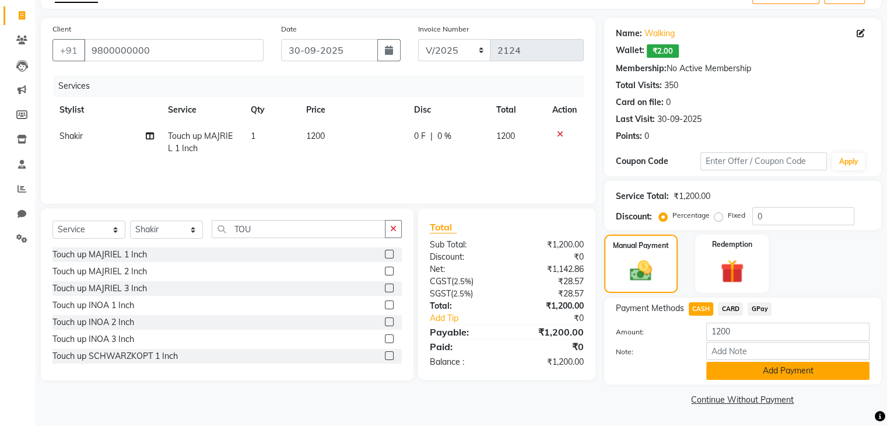
click at [765, 377] on button "Add Payment" at bounding box center [787, 371] width 163 height 18
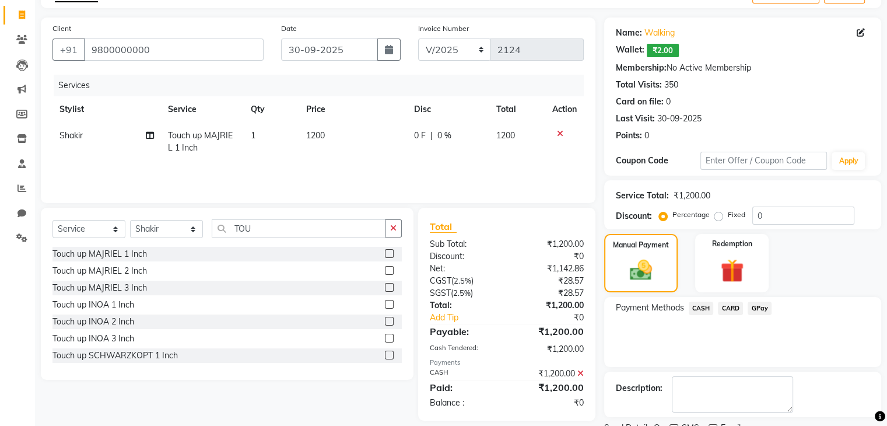
scroll to position [117, 0]
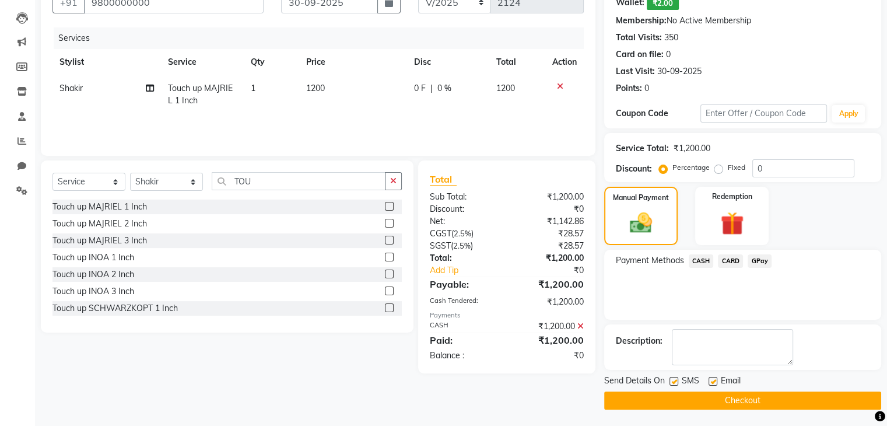
click at [775, 391] on button "Checkout" at bounding box center [742, 400] width 277 height 18
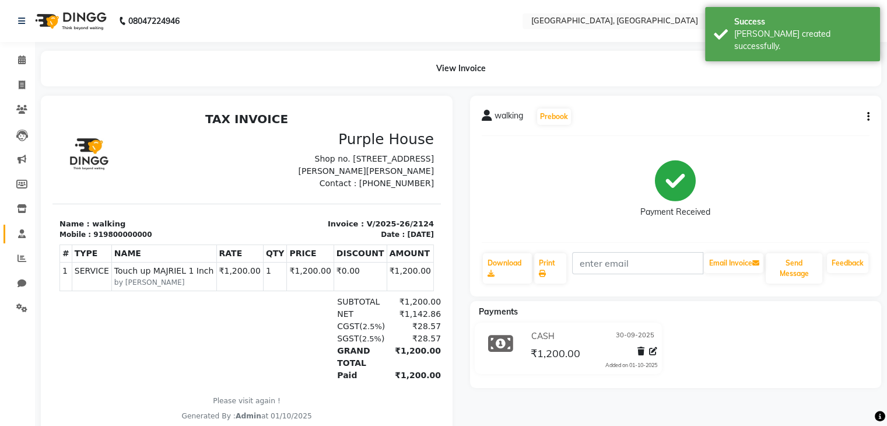
click at [16, 240] on link "Staff" at bounding box center [17, 234] width 28 height 19
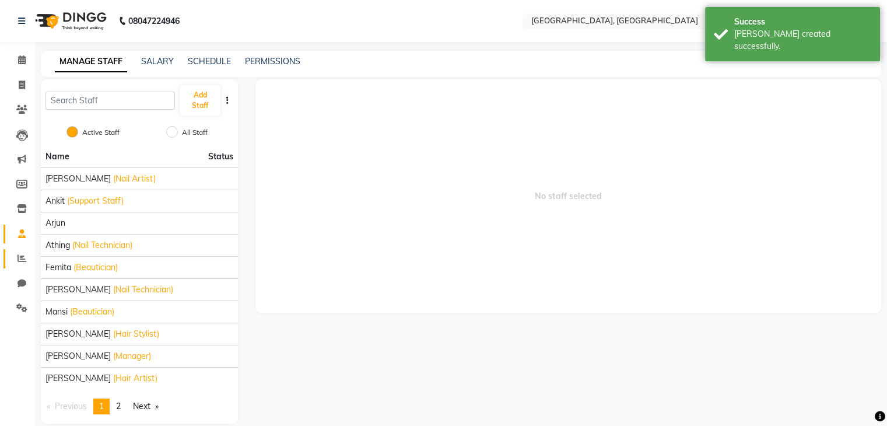
click at [24, 257] on icon at bounding box center [21, 258] width 9 height 9
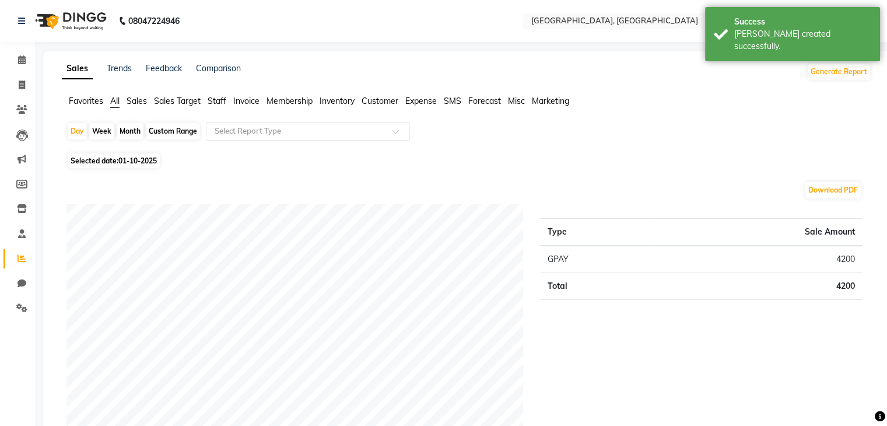
click at [218, 101] on span "Staff" at bounding box center [217, 101] width 19 height 10
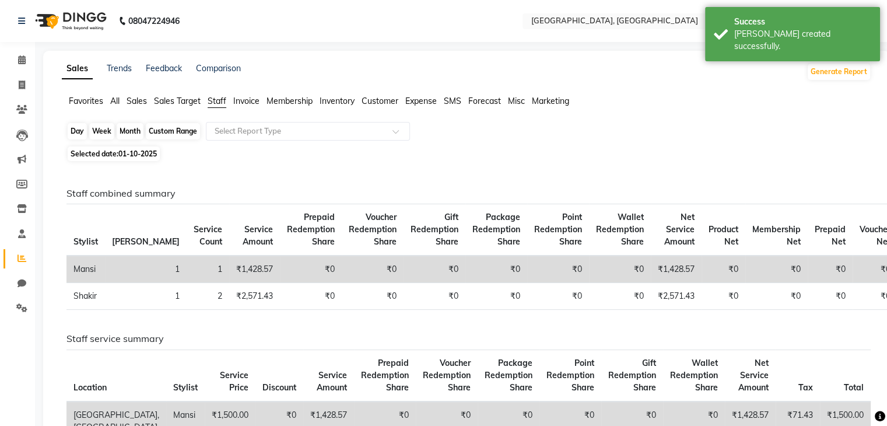
click at [79, 129] on div "Day" at bounding box center [77, 131] width 19 height 16
select select "10"
select select "2025"
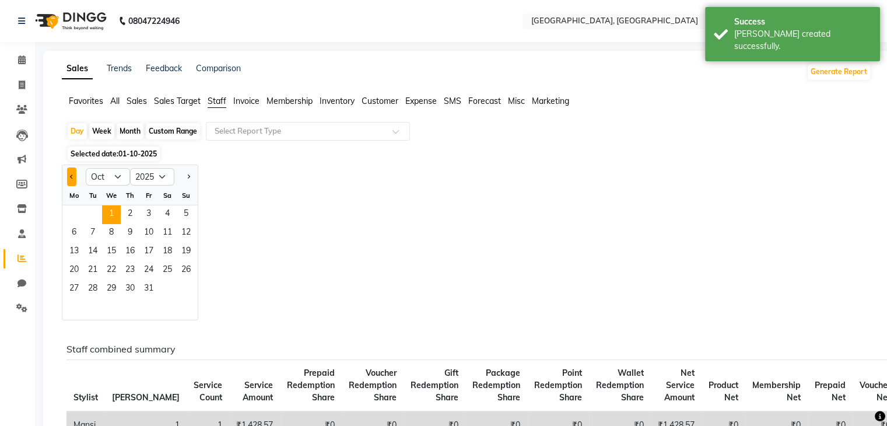
click at [72, 177] on span "Previous month" at bounding box center [72, 176] width 4 height 4
select select "9"
click at [98, 288] on span "30" at bounding box center [92, 289] width 19 height 19
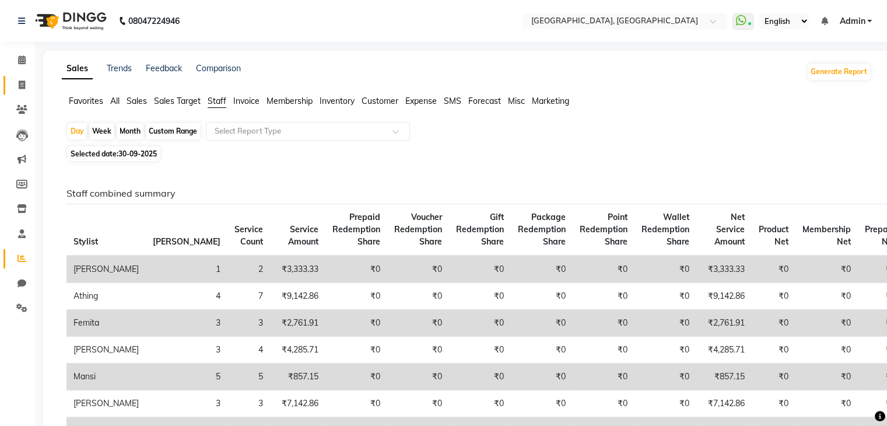
click at [9, 89] on link "Invoice" at bounding box center [17, 85] width 28 height 19
select select "service"
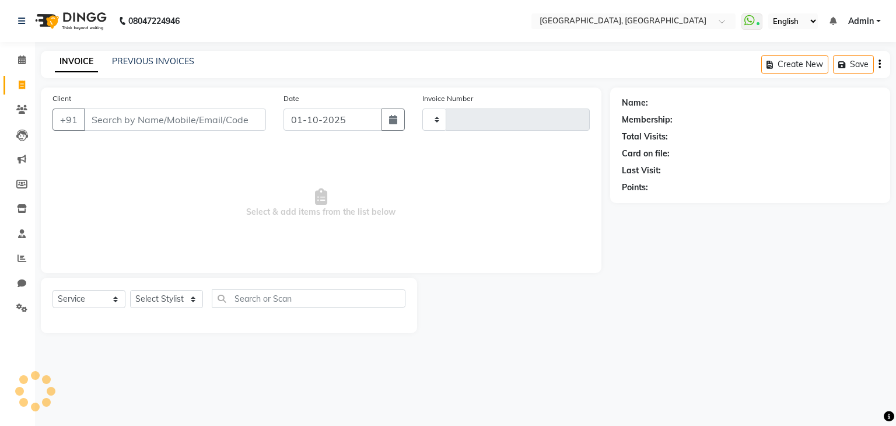
type input "2125"
select select "6682"
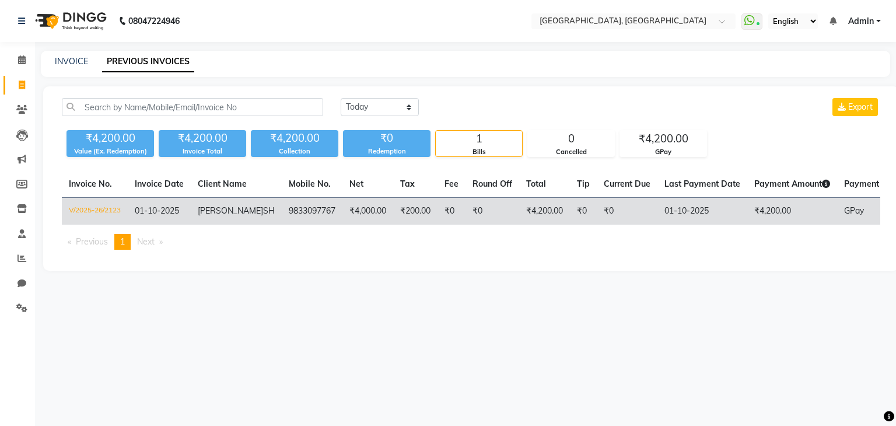
click at [657, 202] on td "01-10-2025" at bounding box center [702, 211] width 90 height 27
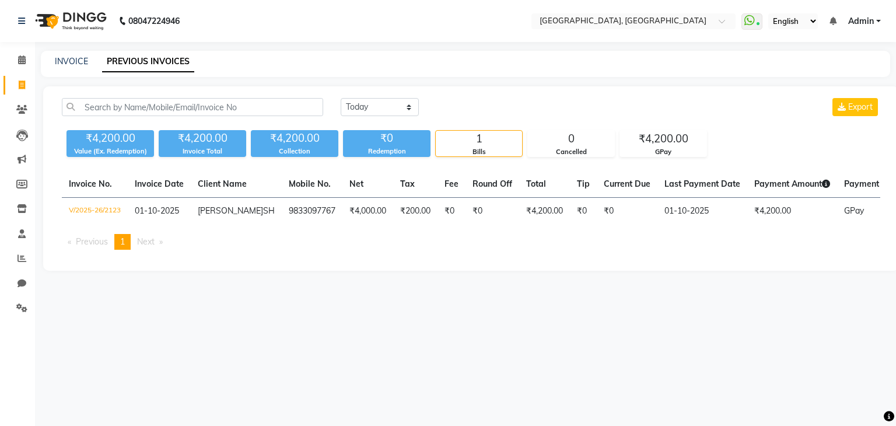
click at [51, 63] on div "INVOICE PREVIOUS INVOICES" at bounding box center [458, 61] width 835 height 12
click at [57, 63] on link "INVOICE" at bounding box center [71, 61] width 33 height 10
select select "service"
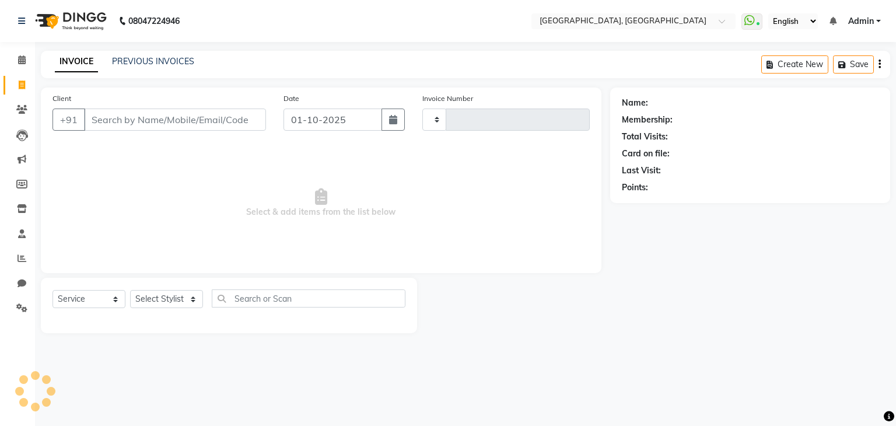
type input "2125"
select select "6682"
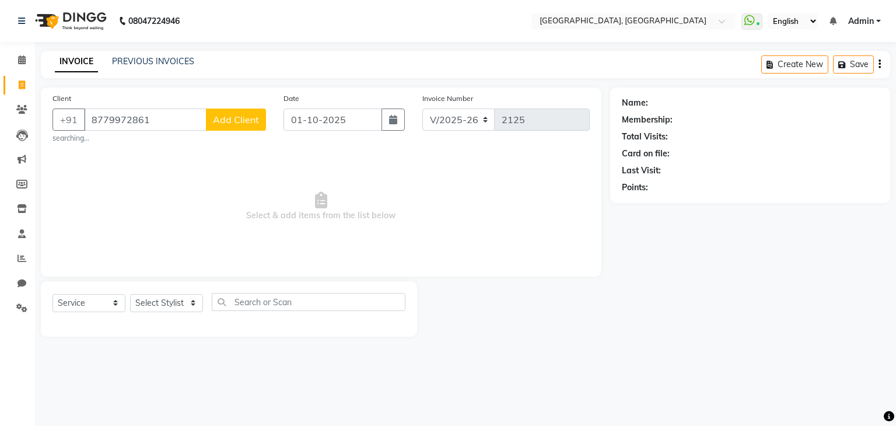
type input "8779972861"
click at [222, 124] on span "Add Client" at bounding box center [236, 120] width 46 height 12
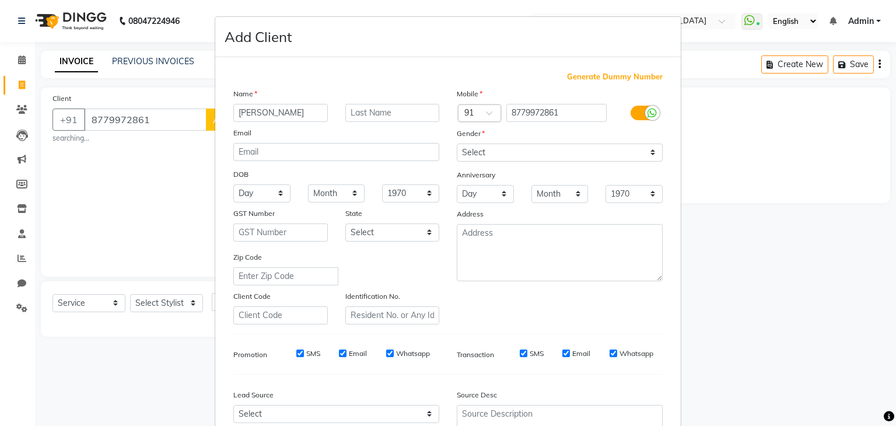
type input "Sejal"
click at [380, 121] on input "text" at bounding box center [392, 113] width 94 height 18
type input "w"
type input "WW"
click at [524, 152] on select "Select Male Female Other Prefer Not To Say" at bounding box center [560, 152] width 206 height 18
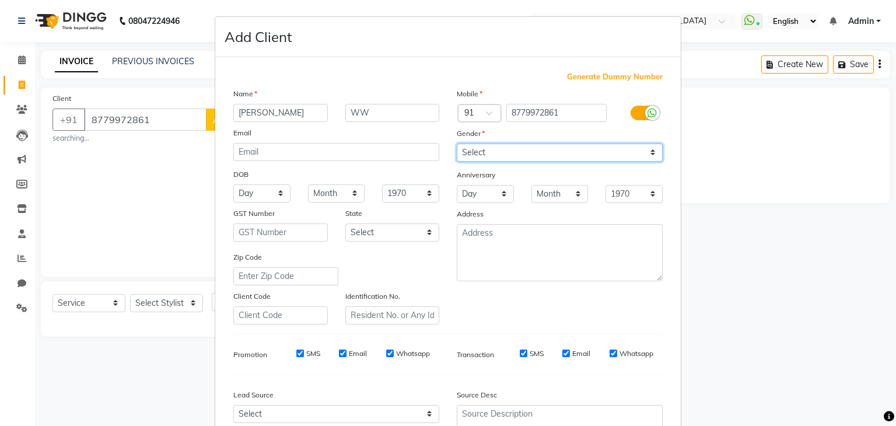
select select "female"
click at [457, 144] on select "Select Male Female Other Prefer Not To Say" at bounding box center [560, 152] width 206 height 18
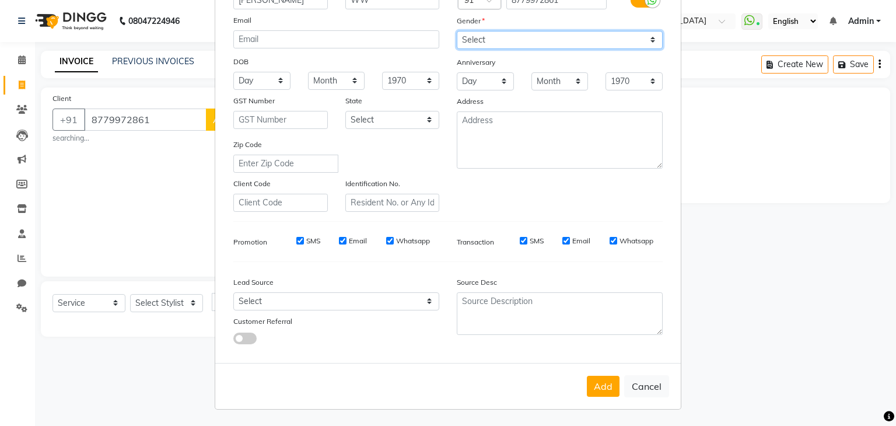
scroll to position [118, 0]
click at [596, 388] on button "Add" at bounding box center [603, 386] width 33 height 21
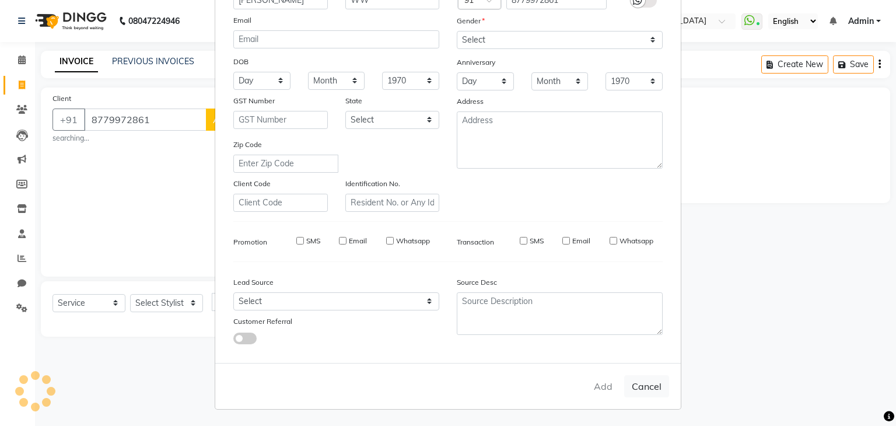
select select
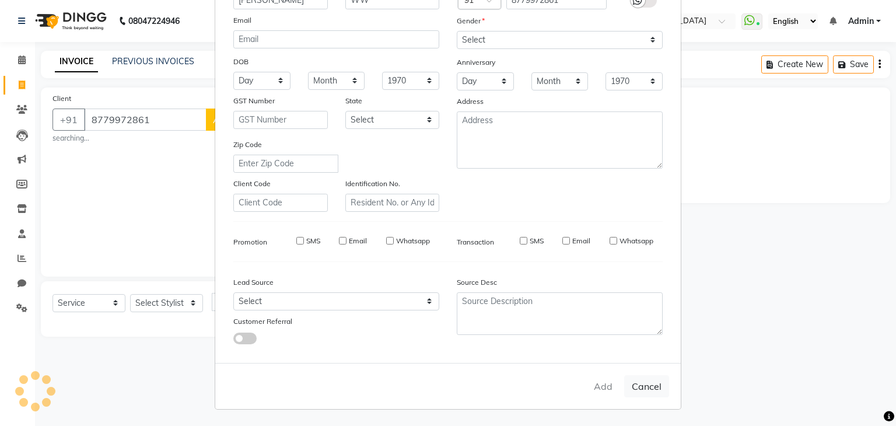
select select
checkbox input "false"
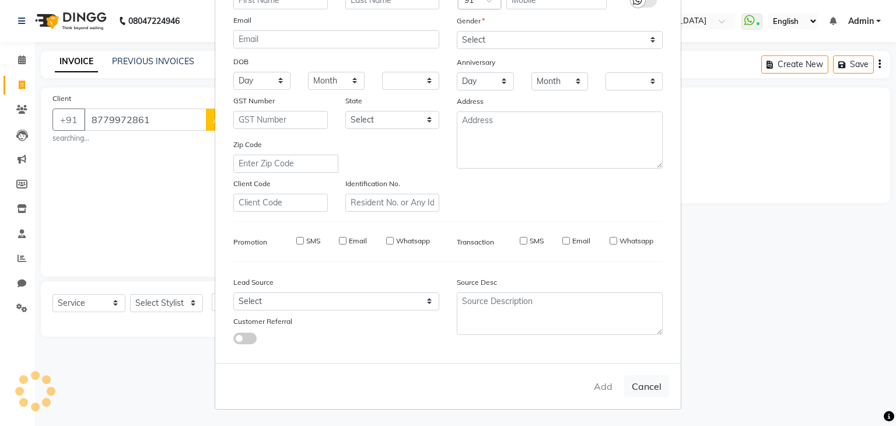
checkbox input "false"
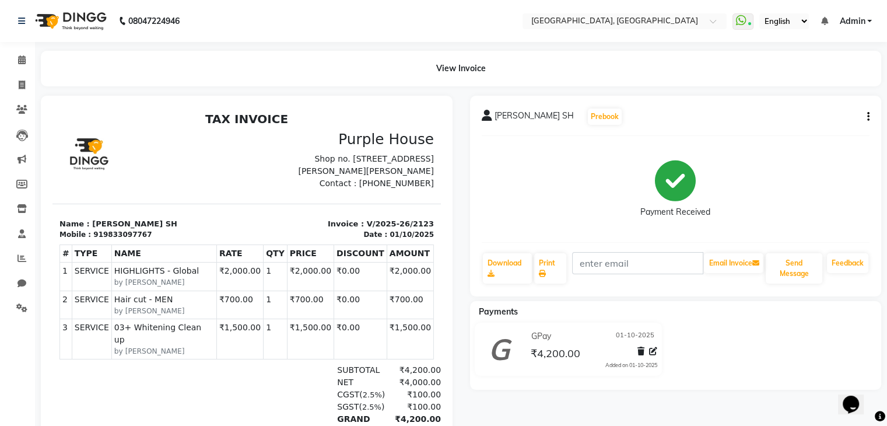
click at [870, 117] on div "[PERSON_NAME] SH Prebook Payment Received Download Print Email Invoice Send Mes…" at bounding box center [676, 196] width 412 height 201
click at [864, 118] on button "button" at bounding box center [866, 117] width 7 height 12
click at [781, 90] on div "Cancel Invoice" at bounding box center [810, 87] width 80 height 15
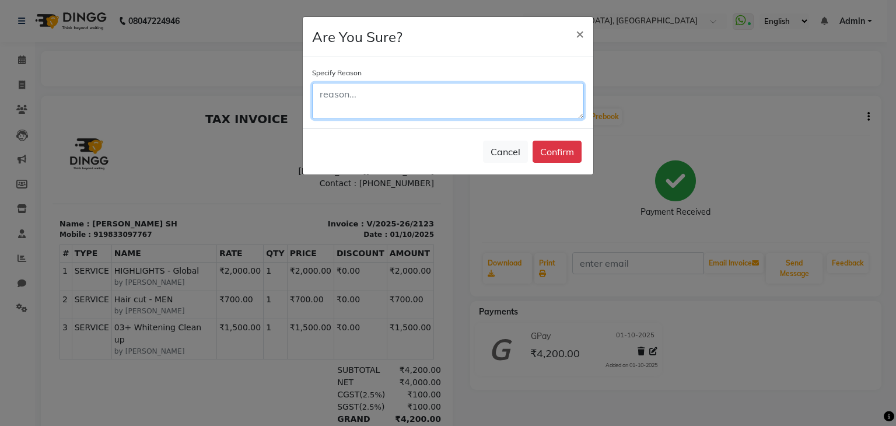
click at [450, 108] on textarea at bounding box center [448, 101] width 272 height 36
type textarea "WRONG"
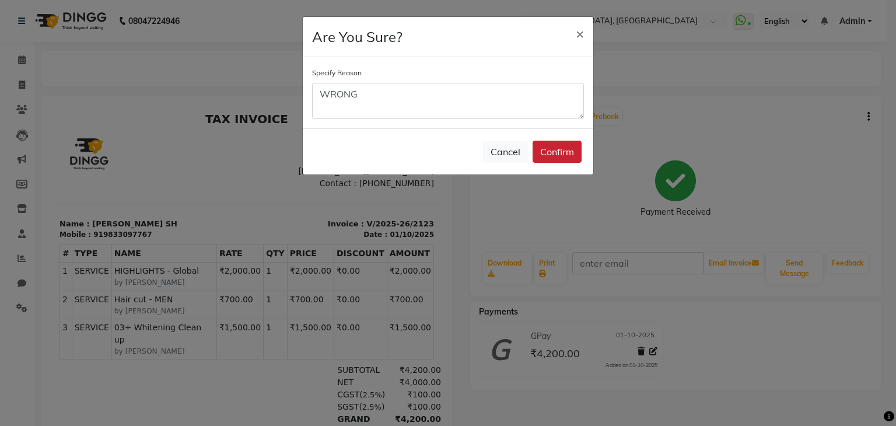
click at [541, 152] on button "Confirm" at bounding box center [556, 152] width 49 height 22
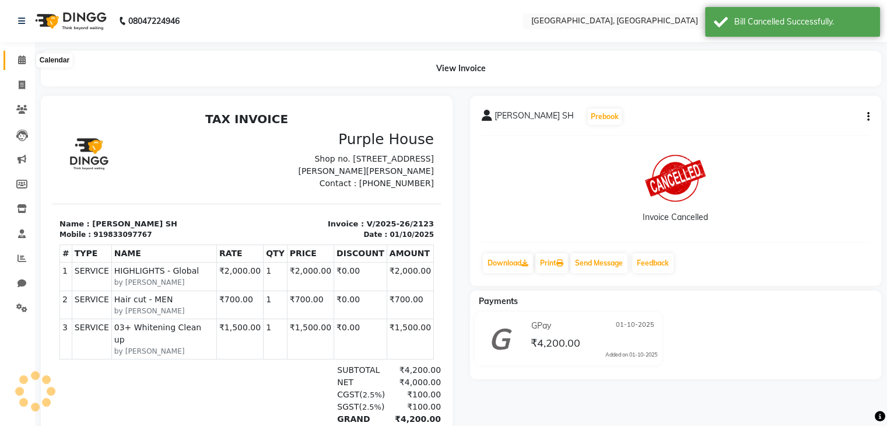
click at [14, 57] on span at bounding box center [22, 60] width 20 height 13
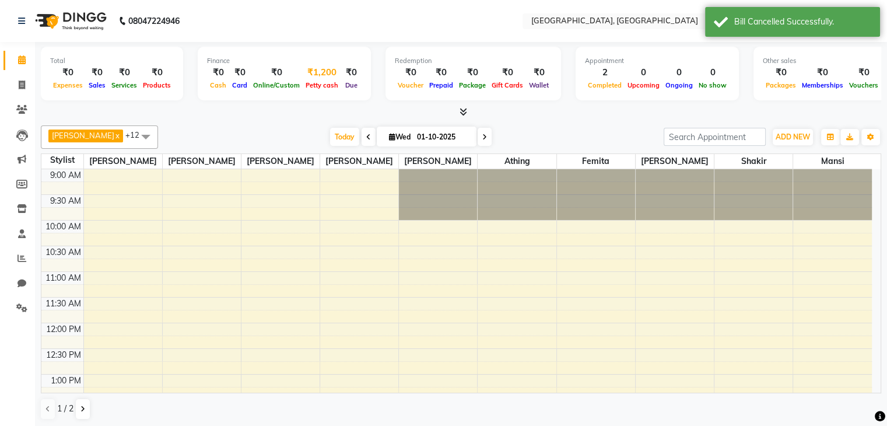
click at [315, 73] on div "₹1,200" at bounding box center [322, 72] width 38 height 13
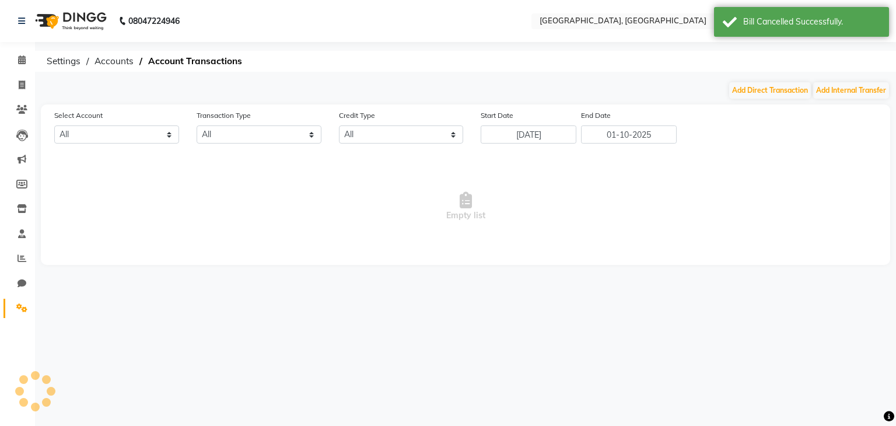
select select "5717"
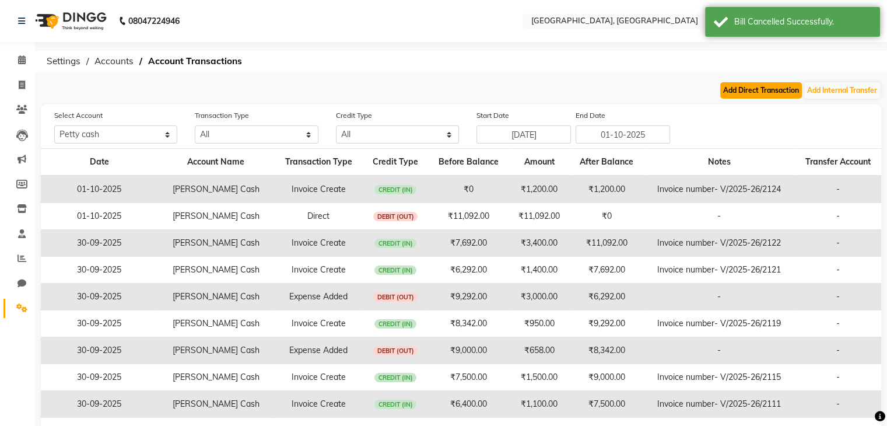
click at [766, 82] on button "Add Direct Transaction" at bounding box center [761, 90] width 82 height 16
select select "direct"
select select "5717"
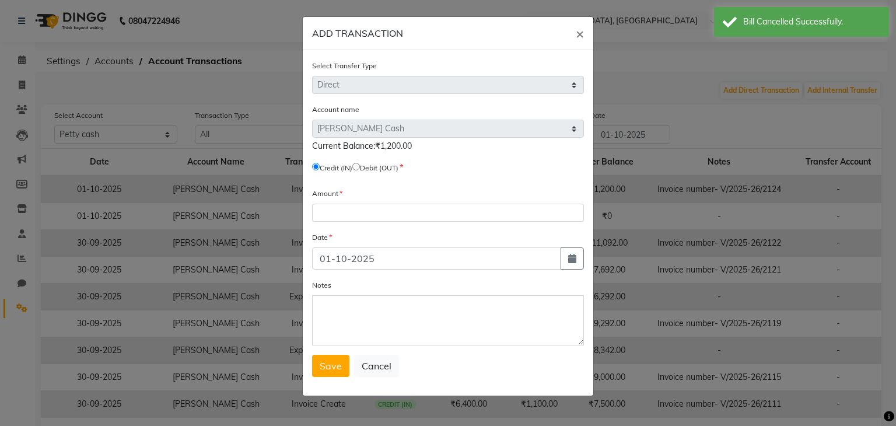
click at [360, 166] on input "radio" at bounding box center [356, 167] width 8 height 8
radio input "true"
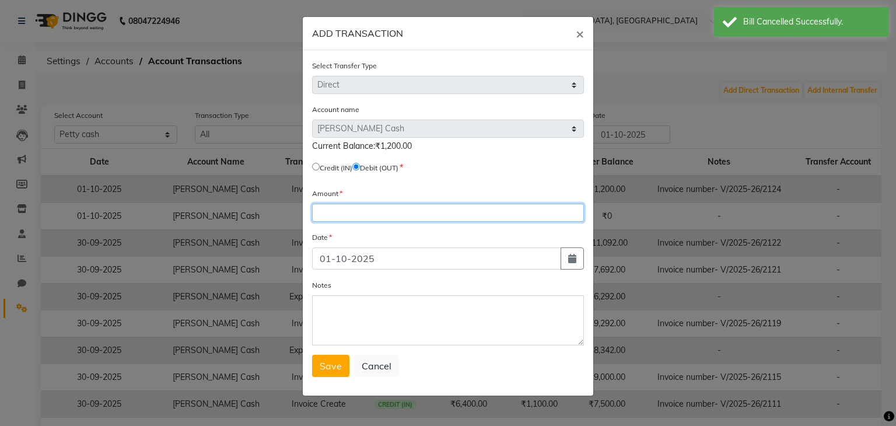
click at [359, 217] on input "number" at bounding box center [448, 213] width 272 height 18
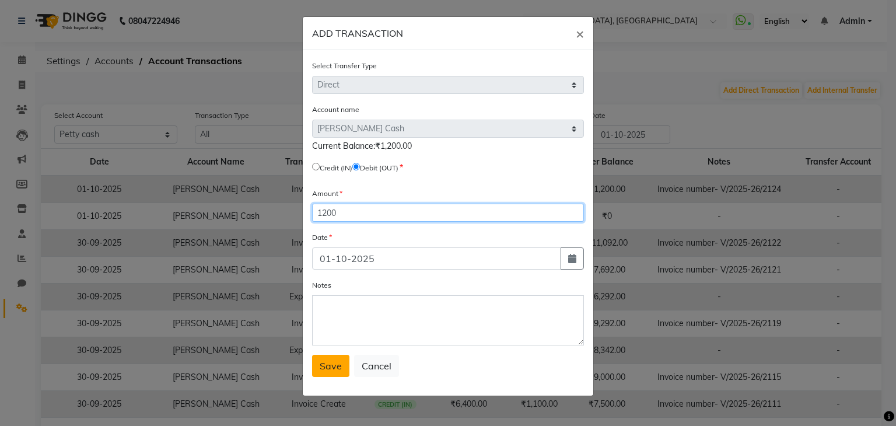
type input "1200"
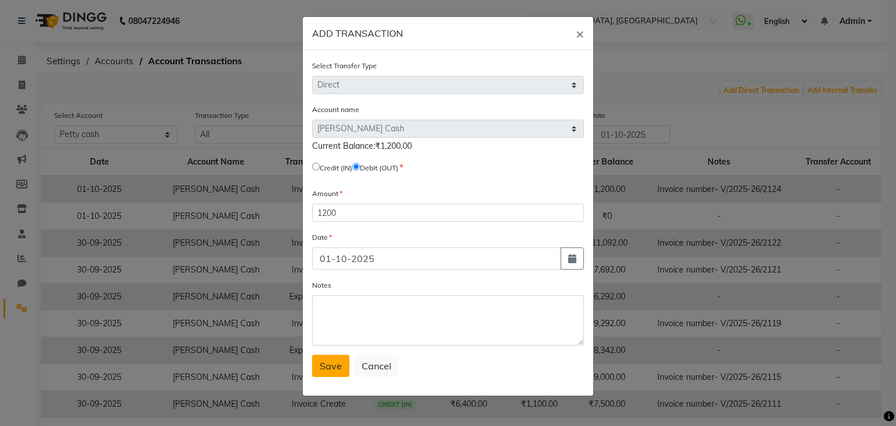
click at [318, 374] on button "Save" at bounding box center [330, 366] width 37 height 22
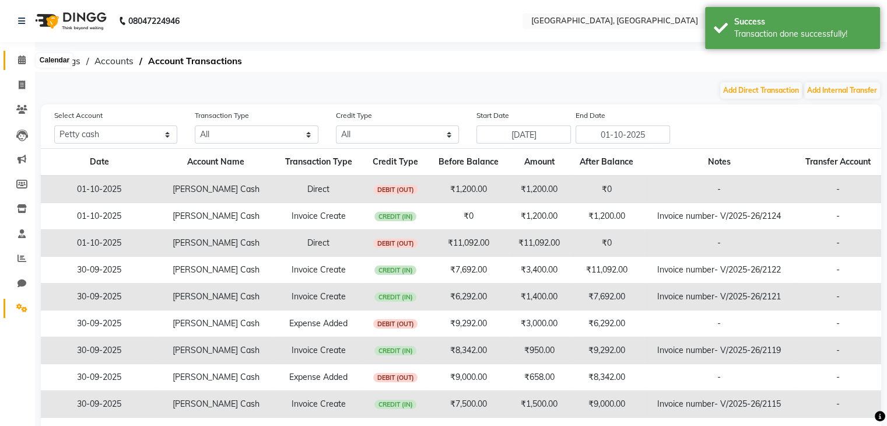
click at [23, 62] on icon at bounding box center [22, 59] width 8 height 9
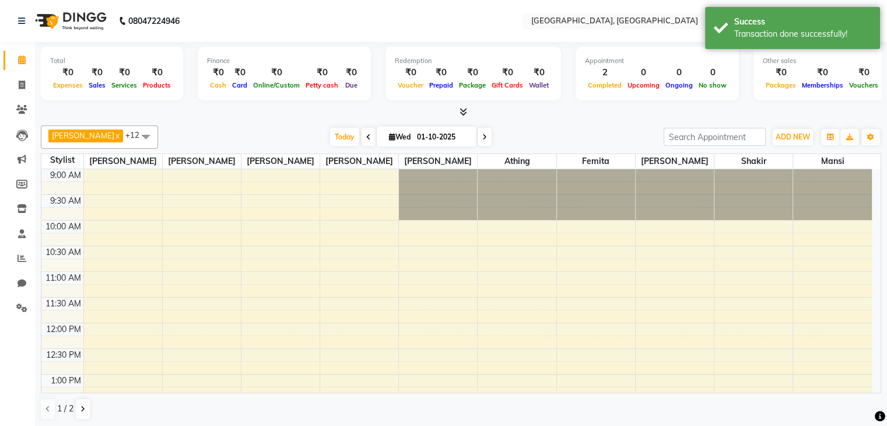
click at [2, 88] on li "Invoice" at bounding box center [17, 85] width 35 height 25
click at [17, 85] on span at bounding box center [22, 85] width 20 height 13
select select "6682"
select select "service"
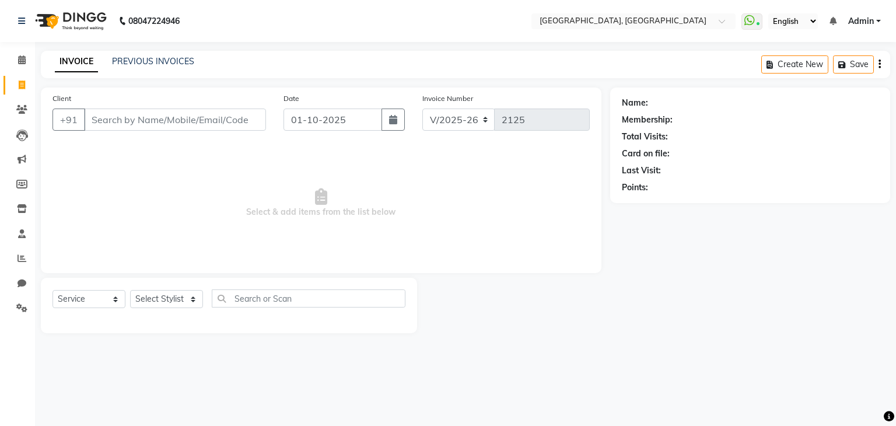
select select "6682"
select select "service"
click at [190, 149] on span "Select & add items from the list below" at bounding box center [320, 203] width 537 height 117
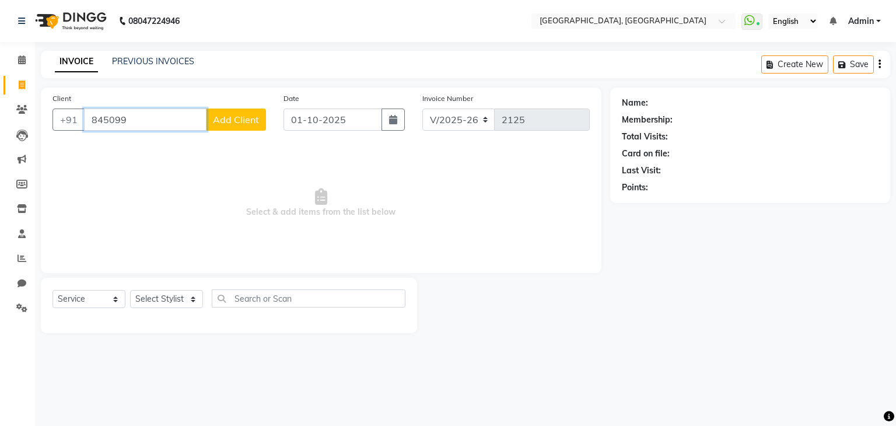
click at [162, 122] on input "845099" at bounding box center [145, 119] width 122 height 22
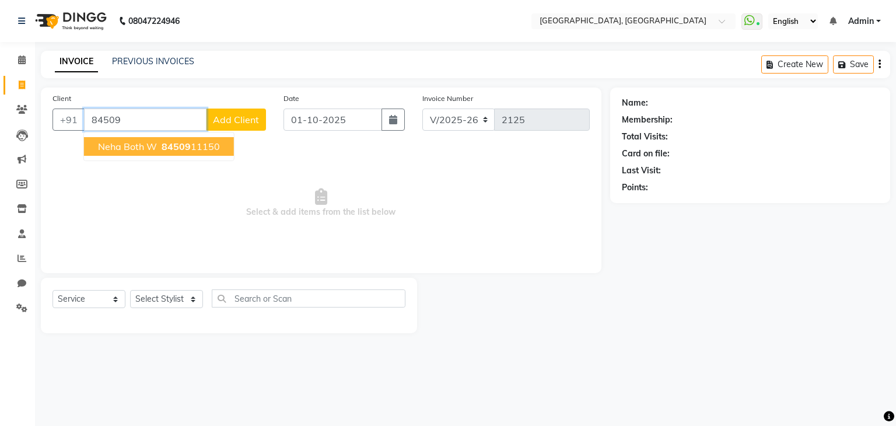
click at [200, 141] on ngb-highlight "84509 11150" at bounding box center [189, 147] width 61 height 12
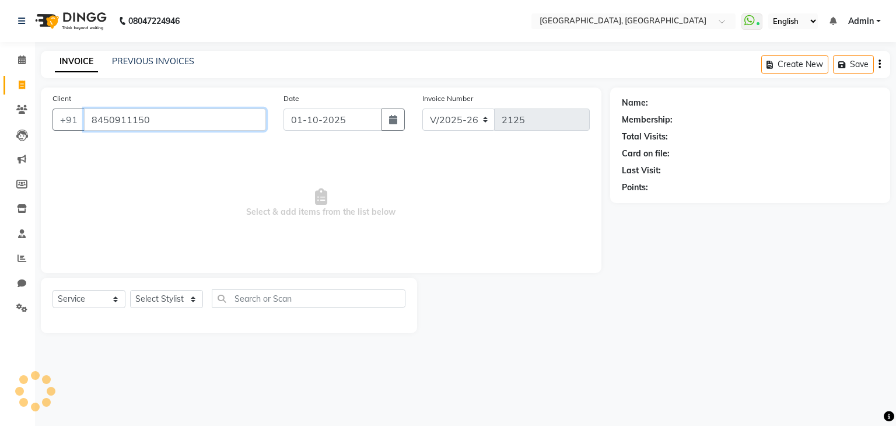
type input "8450911150"
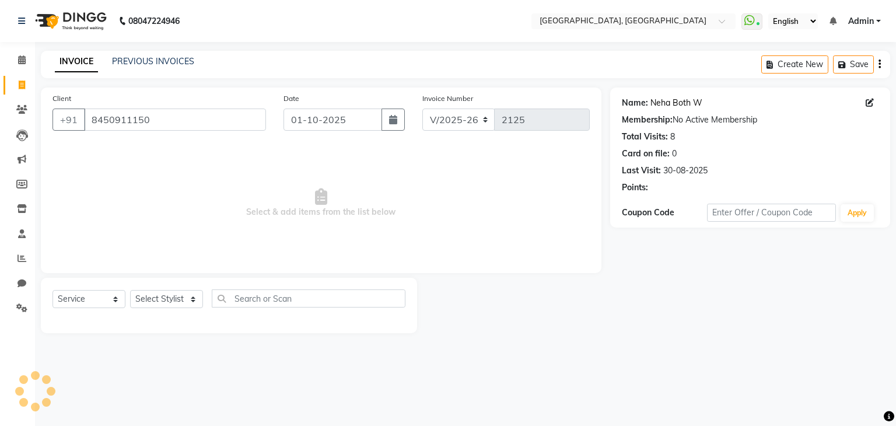
click at [678, 108] on link "Neha Both W" at bounding box center [676, 103] width 52 height 12
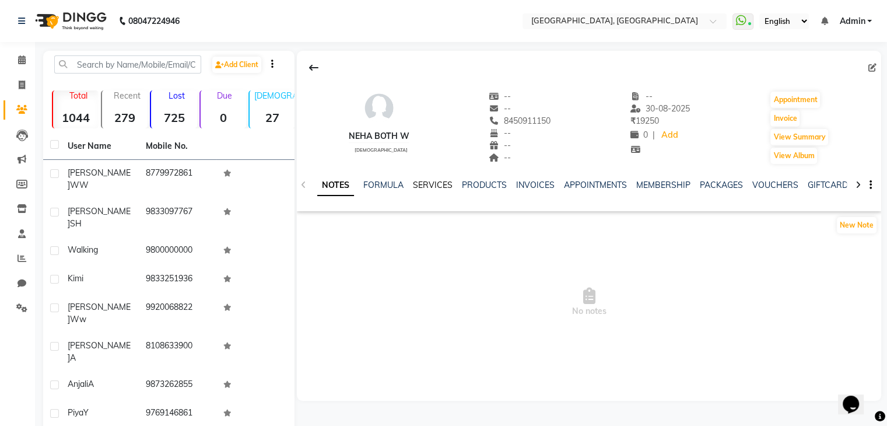
click at [440, 187] on link "SERVICES" at bounding box center [433, 185] width 40 height 10
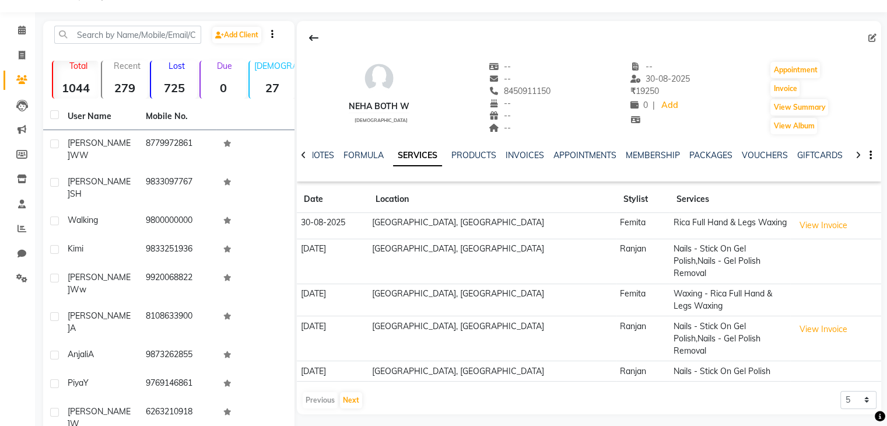
scroll to position [70, 0]
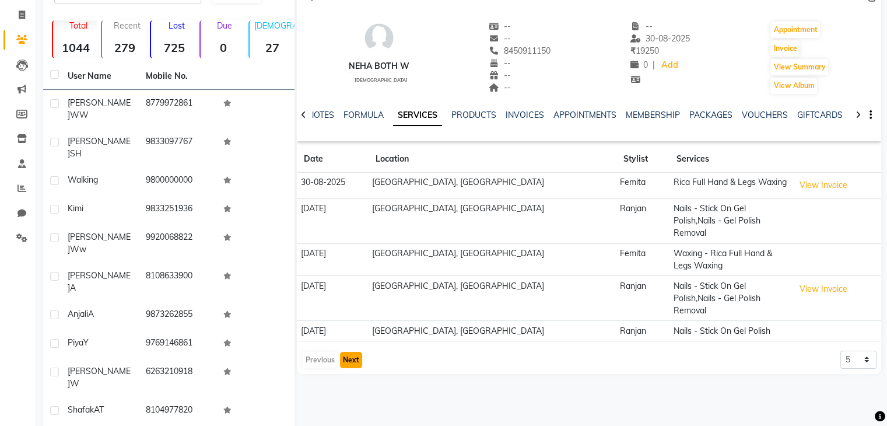
click at [355, 352] on button "Next" at bounding box center [351, 360] width 22 height 16
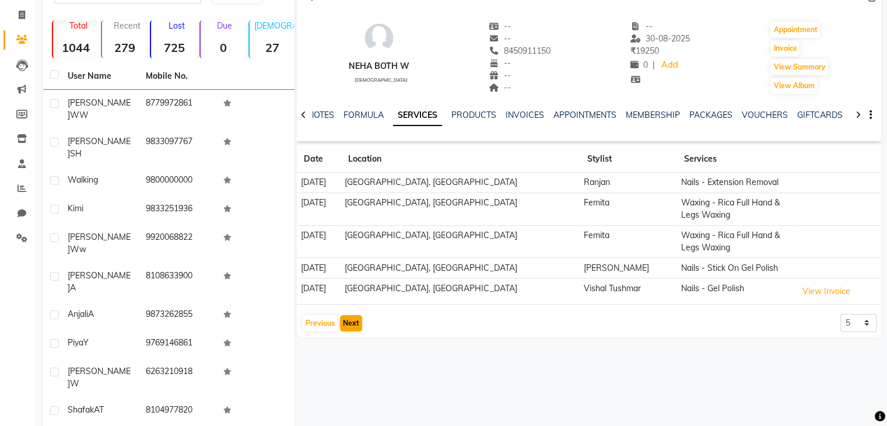
click at [351, 320] on button "Next" at bounding box center [351, 323] width 22 height 16
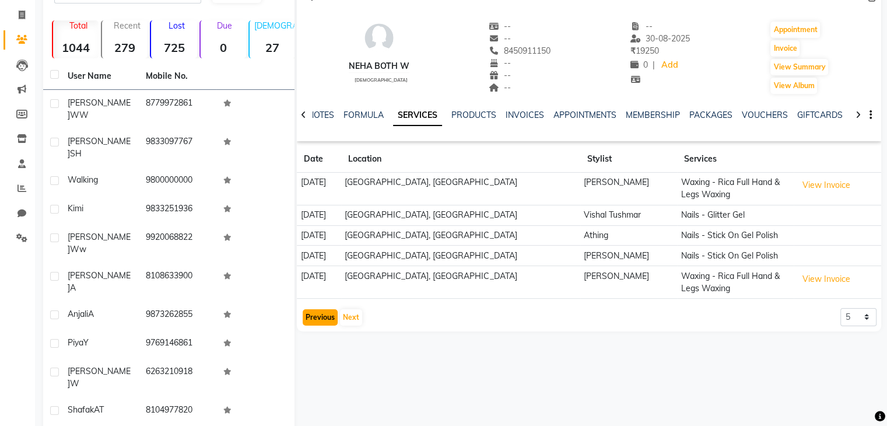
click at [320, 315] on button "Previous" at bounding box center [320, 317] width 35 height 16
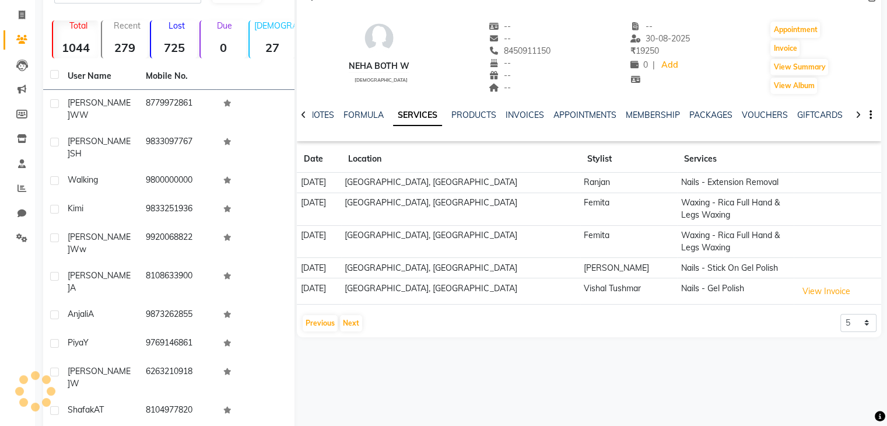
click at [310, 308] on app-client-history "Date Location Stylist Services [DATE] [GEOGRAPHIC_DATA], Lokhandwala Ranjan Nai…" at bounding box center [589, 239] width 584 height 187
click at [322, 318] on button "Previous" at bounding box center [320, 323] width 35 height 16
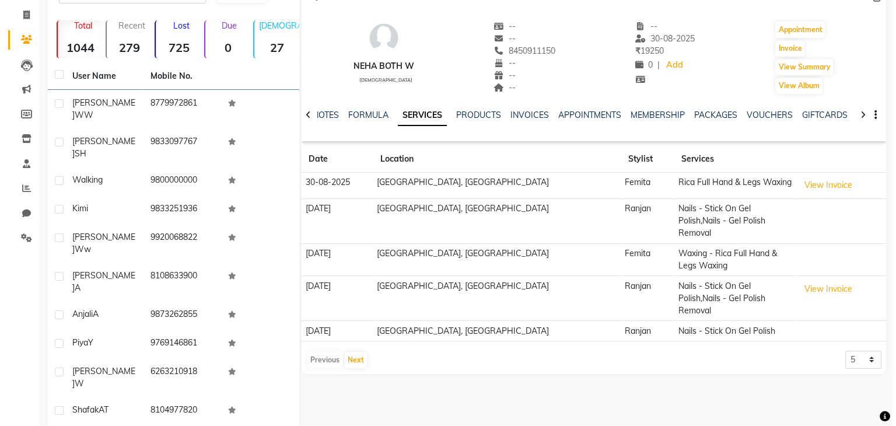
scroll to position [0, 0]
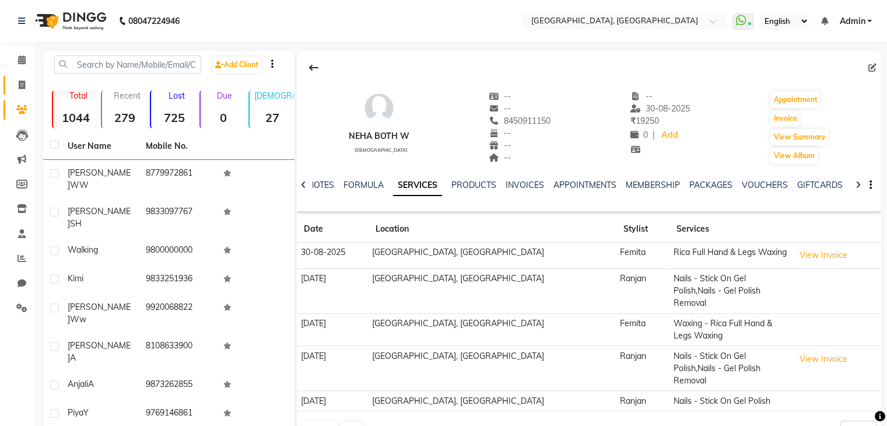
click at [21, 79] on span at bounding box center [22, 85] width 20 height 13
select select "6682"
select select "service"
